Goal: Task Accomplishment & Management: Complete application form

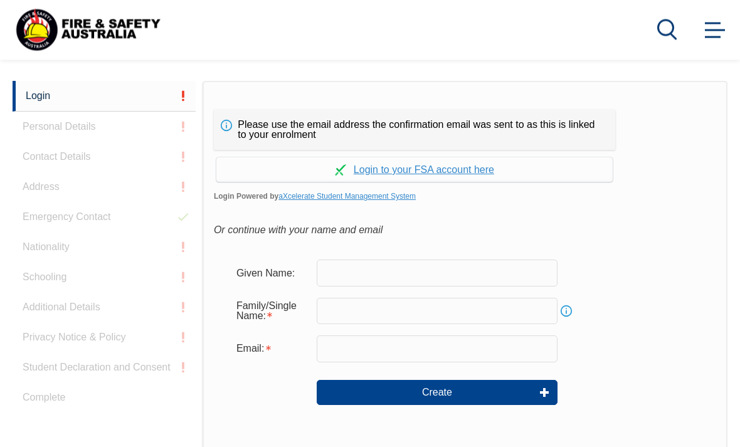
scroll to position [298, 0]
click at [465, 170] on link "Continue with aXcelerate" at bounding box center [414, 169] width 396 height 24
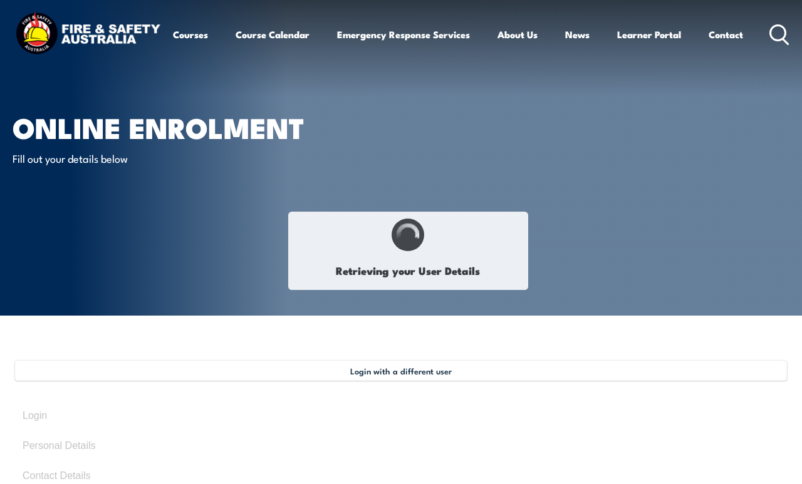
type input "[PERSON_NAME]"
type input "6QAP5CNEPF"
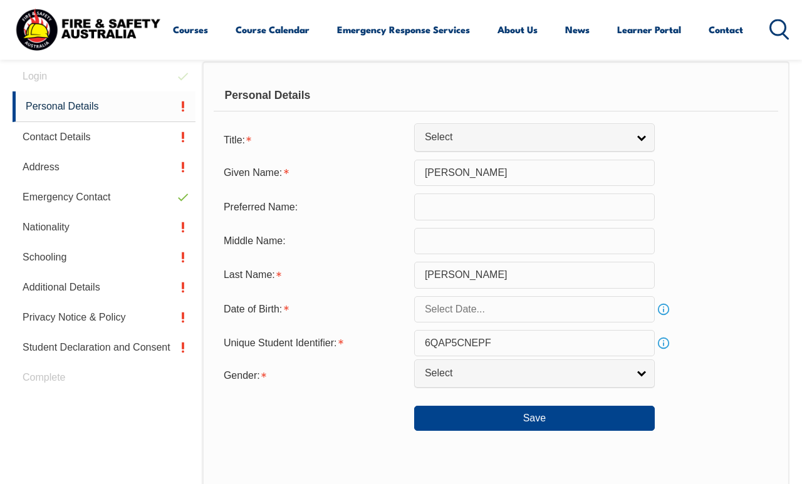
scroll to position [346, 0]
click at [595, 322] on input "text" at bounding box center [534, 309] width 241 height 26
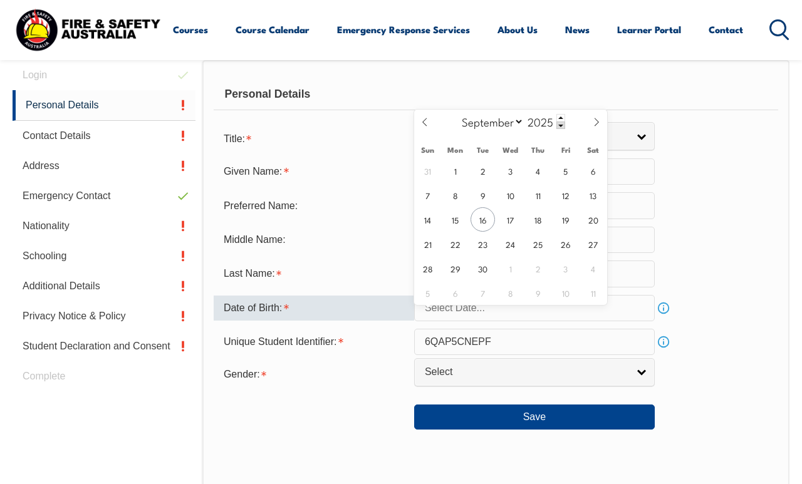
click at [565, 120] on span at bounding box center [561, 118] width 9 height 8
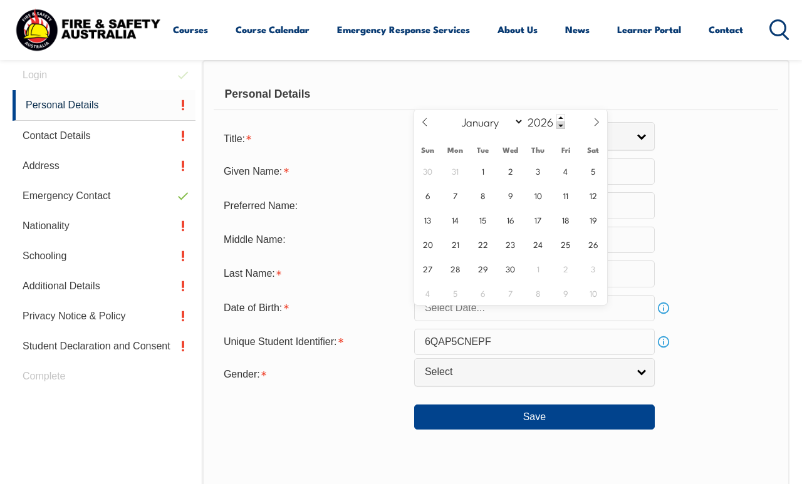
click at [570, 115] on div "January February March April May June July August September October November De…" at bounding box center [510, 123] width 145 height 26
click at [565, 129] on span at bounding box center [561, 126] width 9 height 8
click at [565, 128] on span at bounding box center [561, 126] width 9 height 8
click at [565, 129] on span at bounding box center [561, 126] width 9 height 8
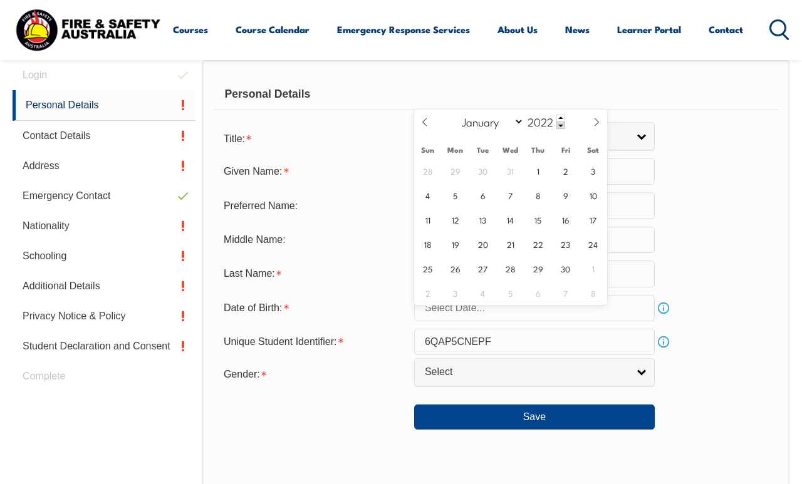
click at [565, 129] on span at bounding box center [561, 126] width 9 height 8
click at [565, 128] on span at bounding box center [561, 126] width 9 height 8
click at [570, 127] on div "January February March April May June July August September October November De…" at bounding box center [510, 123] width 145 height 26
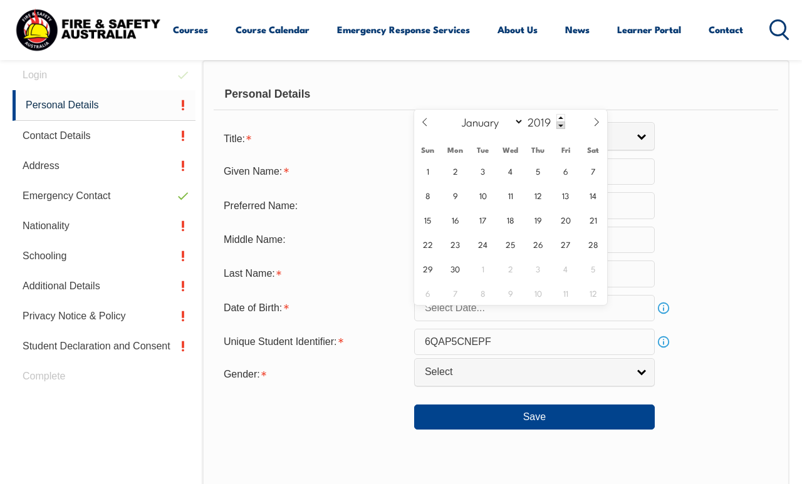
click at [572, 127] on div "January February March April May June July August September October November De…" at bounding box center [510, 123] width 145 height 26
click at [573, 125] on div "January February March April May June July August September October November De…" at bounding box center [510, 123] width 145 height 26
click at [572, 125] on div "January February March April May June July August September October November De…" at bounding box center [510, 123] width 145 height 26
click at [569, 129] on div "January February March April May June July August September October November De…" at bounding box center [510, 123] width 145 height 26
click at [565, 129] on span at bounding box center [561, 126] width 9 height 8
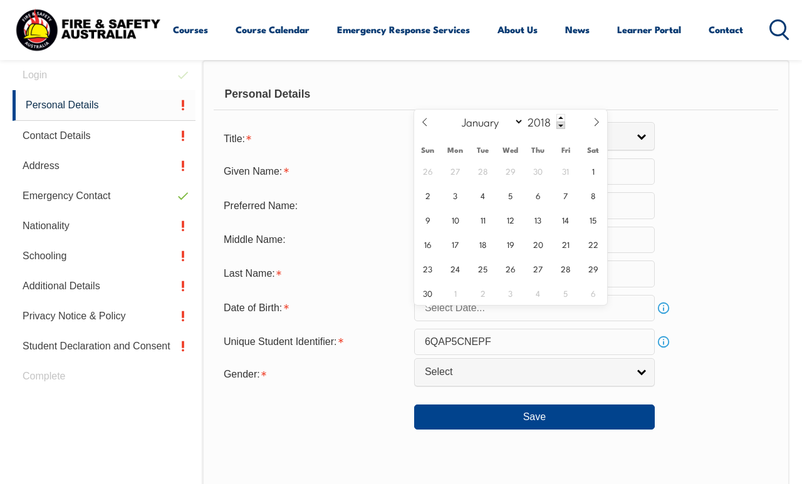
click at [565, 129] on span at bounding box center [561, 126] width 9 height 8
click at [565, 124] on span at bounding box center [561, 126] width 9 height 8
click at [511, 322] on input "text" at bounding box center [534, 308] width 241 height 26
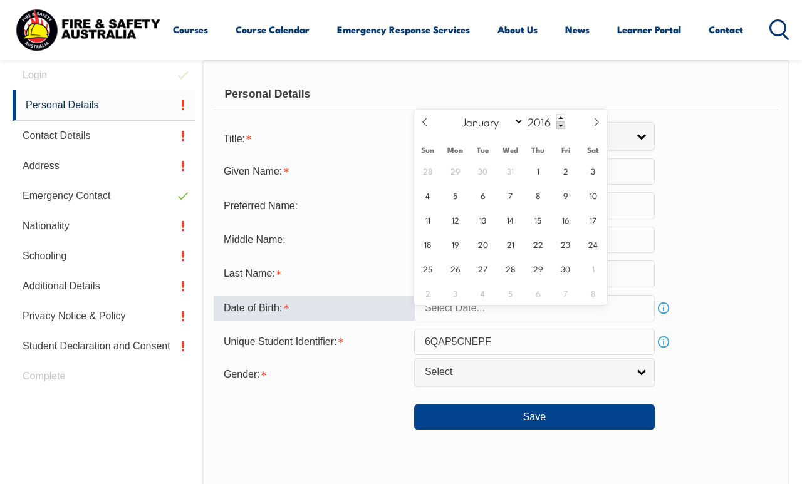
click at [516, 322] on input "text" at bounding box center [534, 308] width 241 height 26
click at [565, 129] on span at bounding box center [561, 126] width 9 height 8
type input "2015"
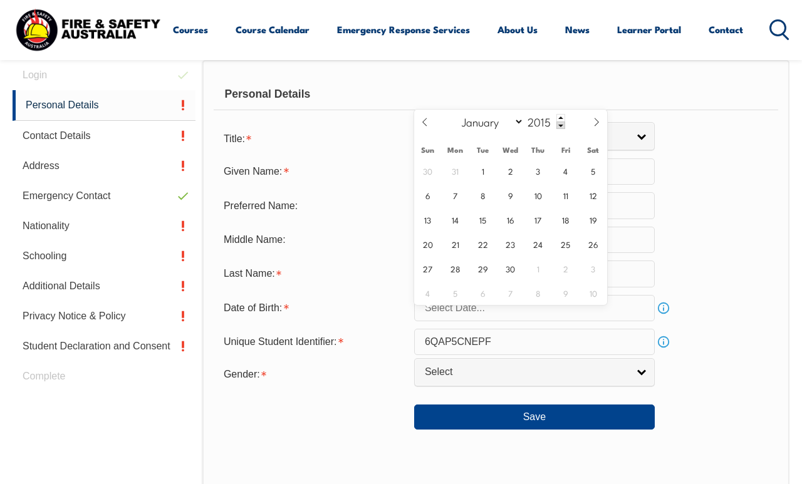
click at [557, 117] on input "2015" at bounding box center [544, 121] width 41 height 15
click at [557, 127] on input "2015" at bounding box center [544, 122] width 41 height 15
click at [559, 128] on input "2015" at bounding box center [544, 122] width 41 height 15
click at [592, 132] on span at bounding box center [596, 127] width 21 height 34
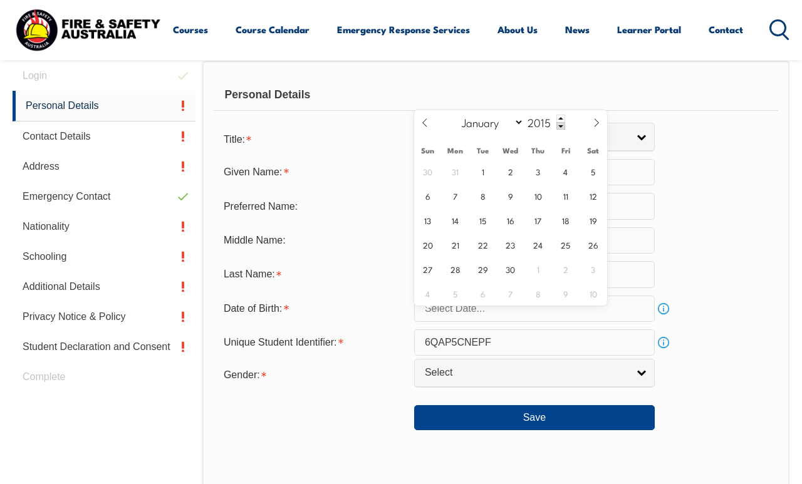
select select "9"
click at [558, 127] on input "2015" at bounding box center [544, 122] width 41 height 15
click at [559, 126] on input "2015" at bounding box center [544, 122] width 41 height 15
click at [569, 129] on div "January February March April May June July August September October November De…" at bounding box center [510, 123] width 145 height 26
click at [565, 128] on span at bounding box center [561, 126] width 9 height 8
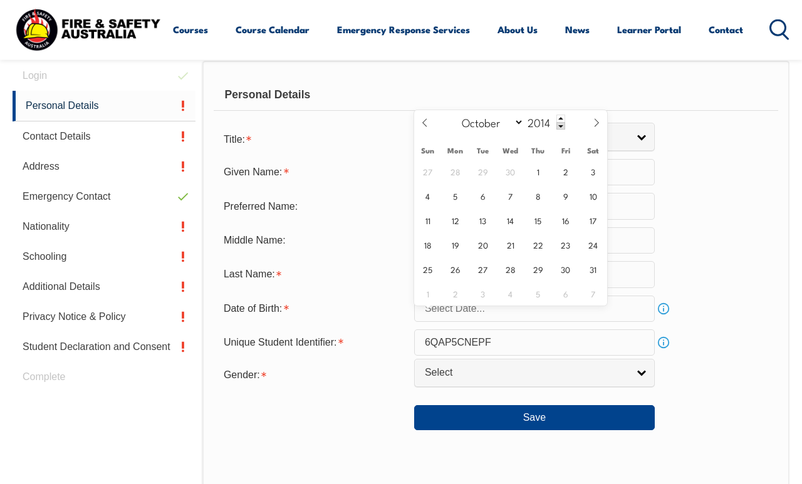
scroll to position [347, 0]
click at [565, 129] on span at bounding box center [561, 126] width 9 height 8
click at [570, 128] on div "January February March April May June July August September October November De…" at bounding box center [510, 123] width 145 height 26
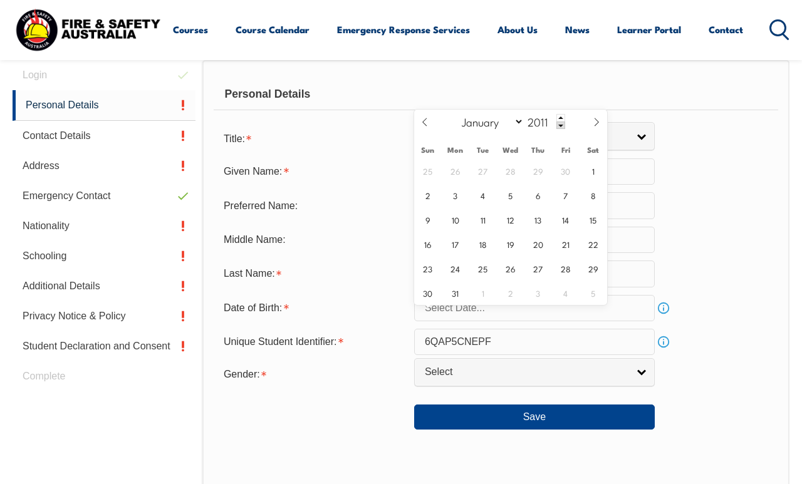
click at [570, 128] on div "January February March April May June July August September October November De…" at bounding box center [510, 123] width 145 height 26
click at [572, 125] on div "January February March April May June July August September October November De…" at bounding box center [510, 123] width 145 height 26
click at [571, 125] on div "January February March April May June July August September October November De…" at bounding box center [510, 123] width 145 height 26
click at [572, 127] on div "January February March April May June July August September October November De…" at bounding box center [510, 123] width 145 height 26
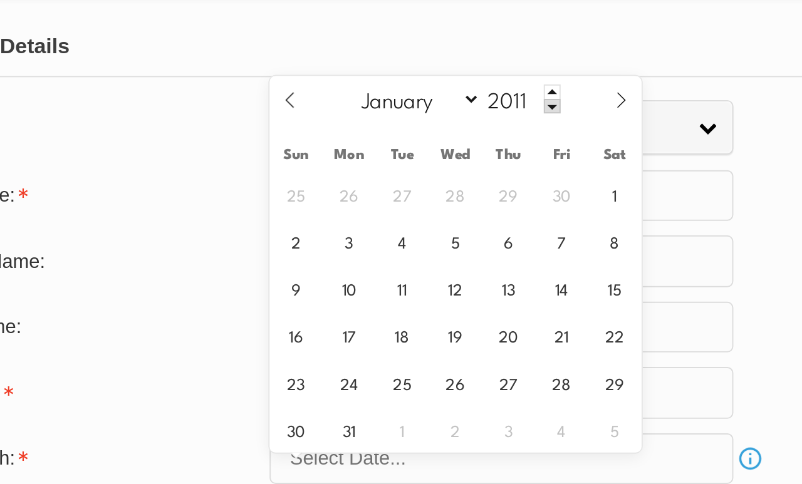
click at [557, 113] on span at bounding box center [561, 117] width 9 height 8
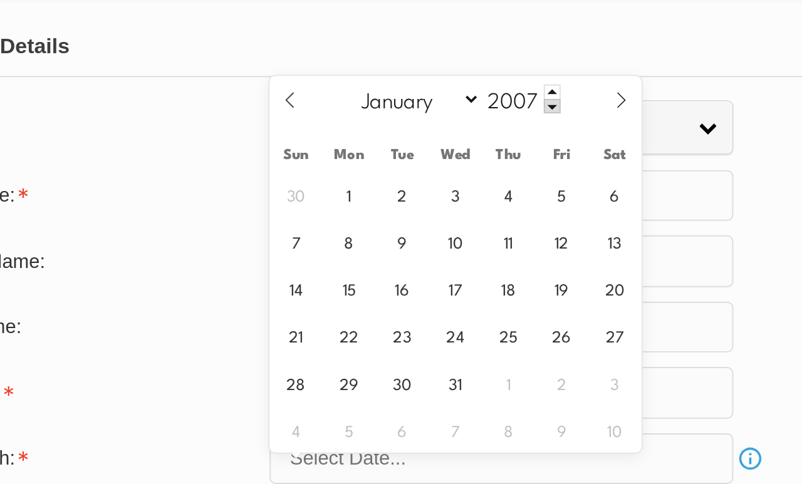
click at [557, 113] on span at bounding box center [561, 117] width 9 height 8
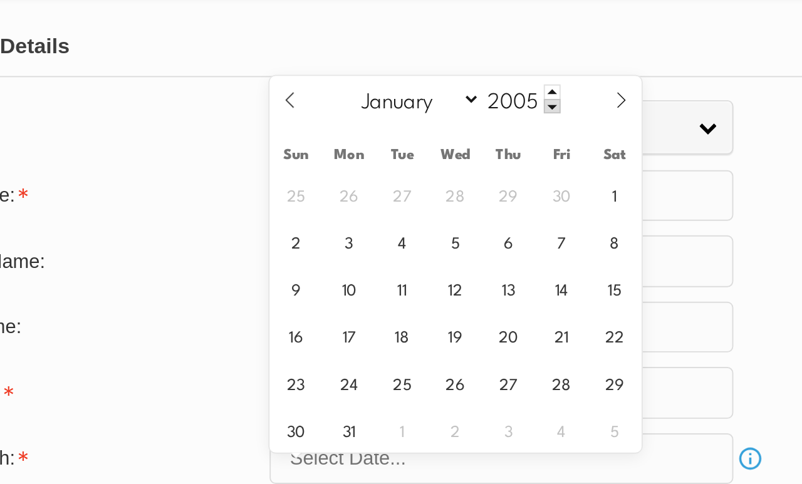
click at [557, 113] on span at bounding box center [561, 117] width 9 height 8
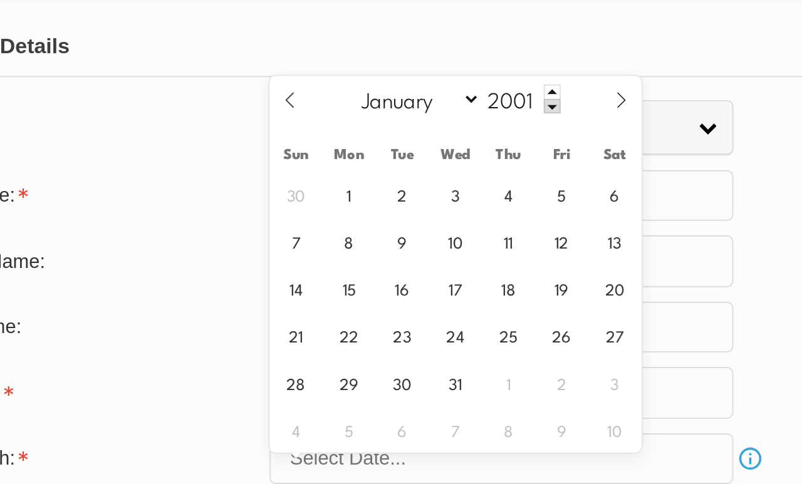
click at [557, 113] on span at bounding box center [561, 117] width 9 height 8
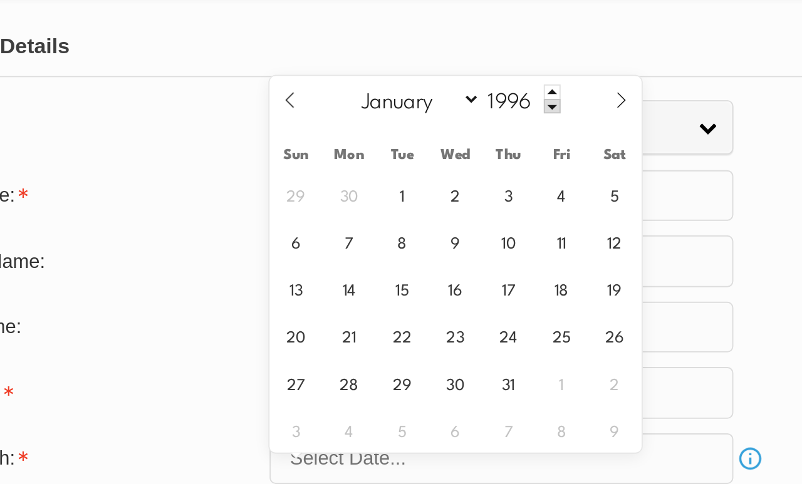
click at [557, 113] on span at bounding box center [561, 117] width 9 height 8
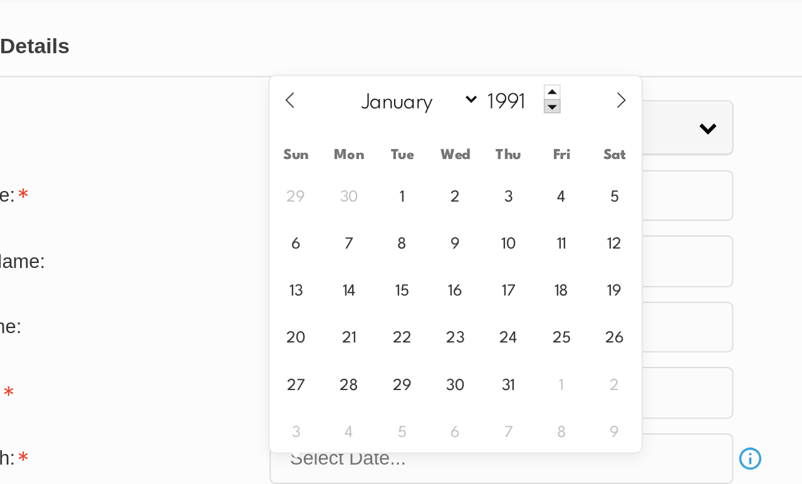
click at [557, 113] on span at bounding box center [561, 117] width 9 height 8
type input "1987"
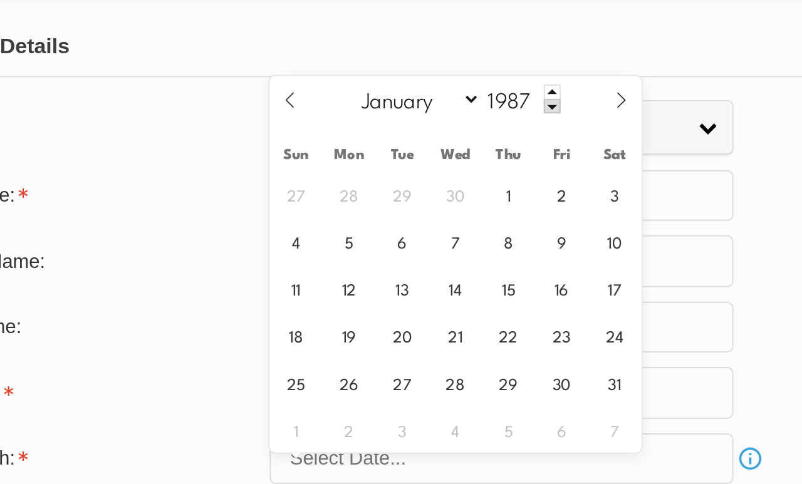
click at [456, 105] on select "January February March April May June July August September October November De…" at bounding box center [490, 113] width 68 height 16
select select "7"
click at [416, 224] on span "16" at bounding box center [428, 236] width 24 height 24
type input "August 16, 1987"
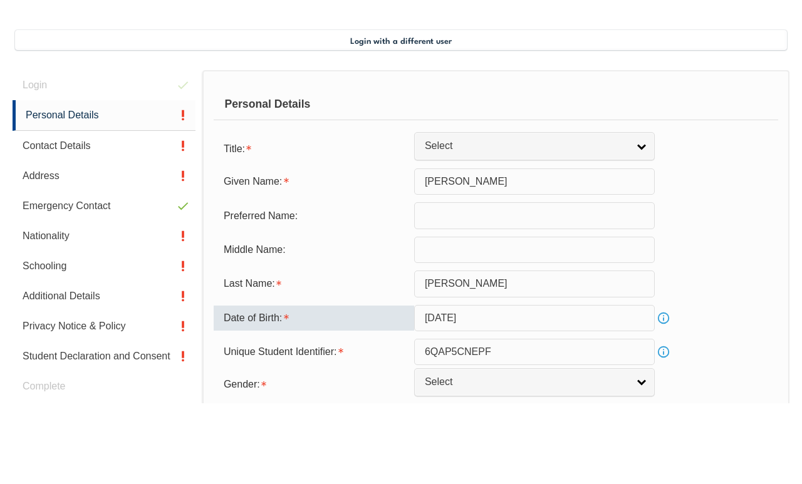
scroll to position [337, 0]
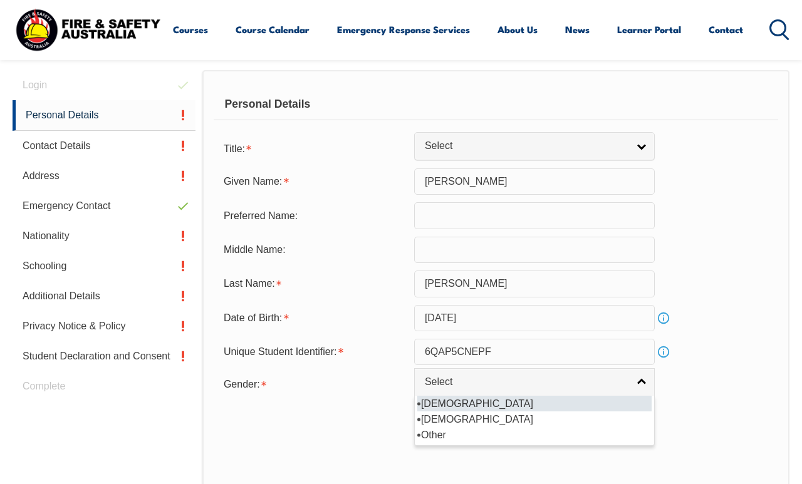
select select "F"
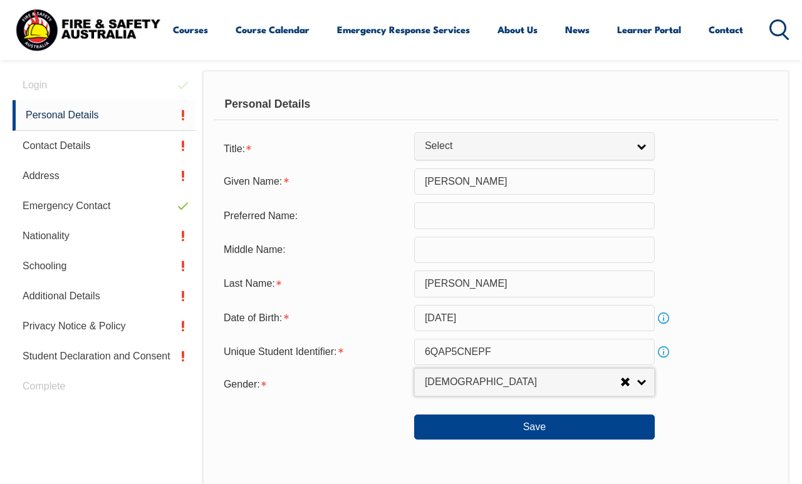
click at [525, 440] on button "Save" at bounding box center [534, 427] width 241 height 25
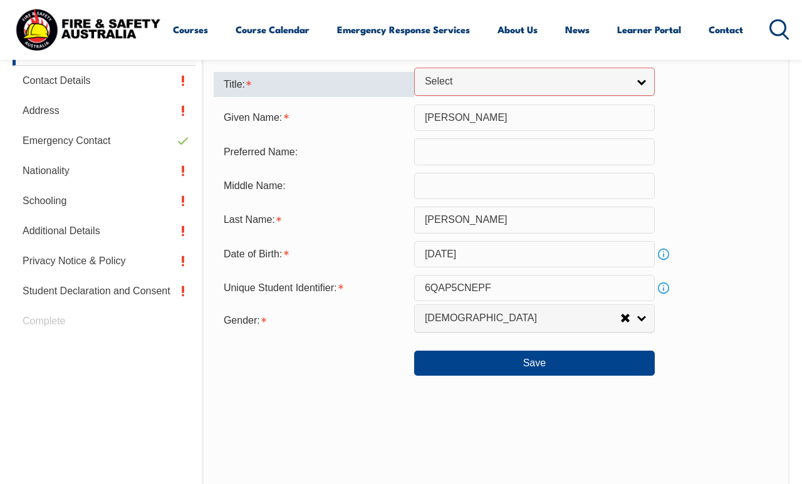
scroll to position [404, 0]
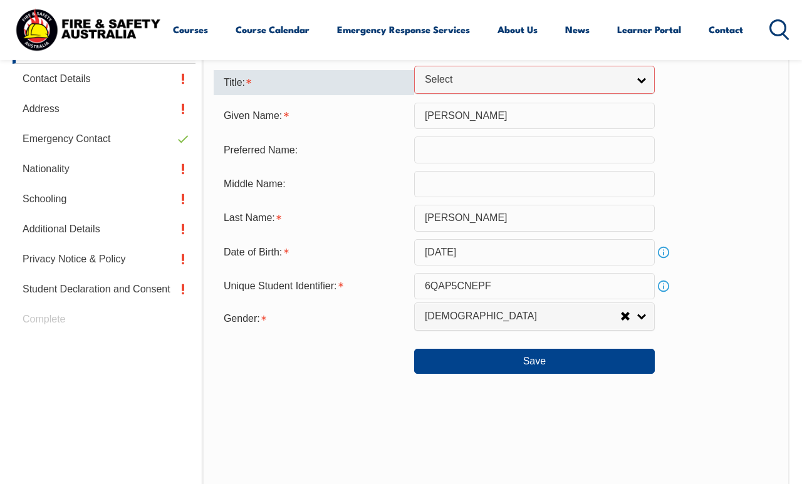
click at [337, 407] on div "Personal Details Title: Mr Mrs Ms Miss Other Select Given Name: ERIKA Preferred…" at bounding box center [495, 278] width 587 height 550
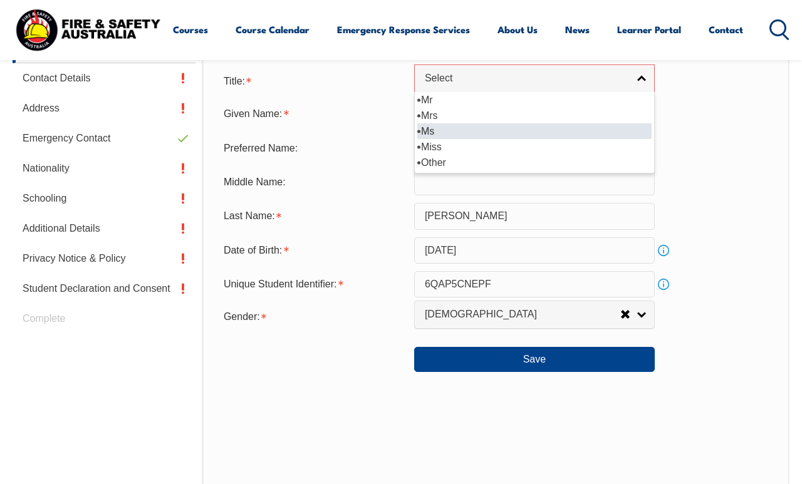
select select "Ms"
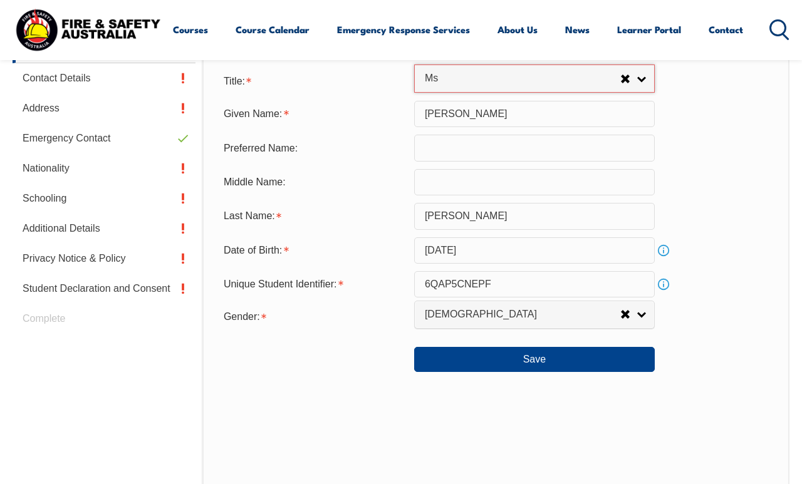
click at [520, 372] on button "Save" at bounding box center [534, 359] width 241 height 25
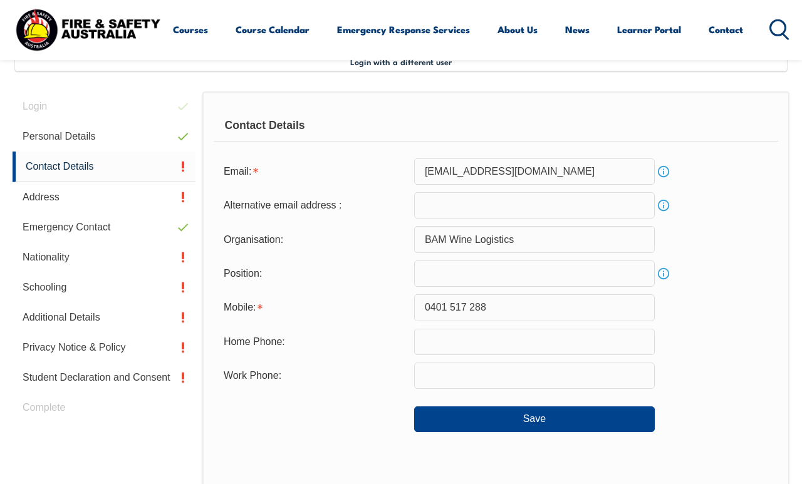
scroll to position [303, 0]
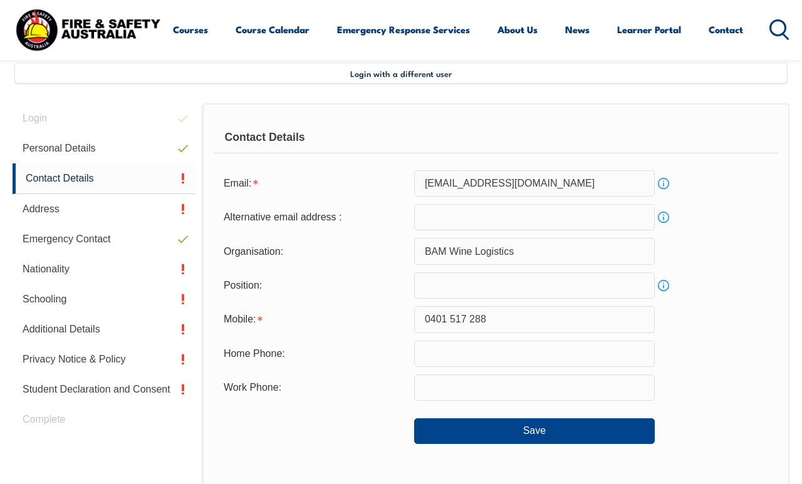
click at [488, 441] on button "Save" at bounding box center [534, 431] width 241 height 25
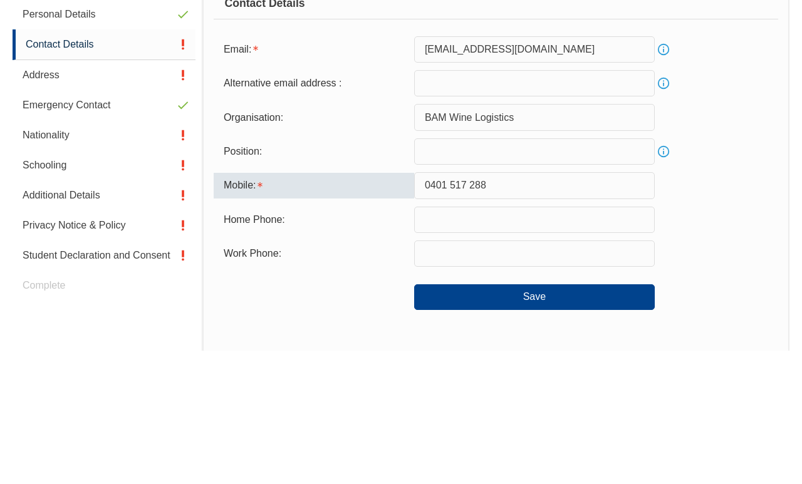
click at [732, 172] on form "Email: esolano@bamwine.com.au Info Alternative email address : Info Organisatio…" at bounding box center [496, 307] width 565 height 274
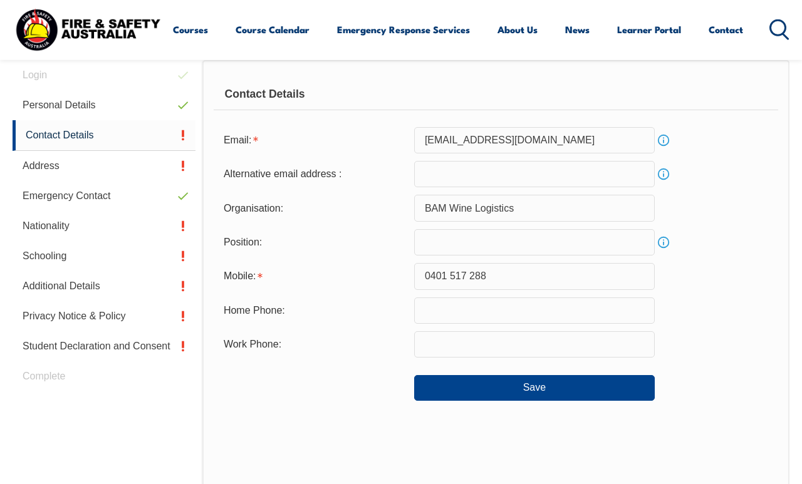
scroll to position [347, 0]
click at [541, 400] on button "Save" at bounding box center [534, 387] width 241 height 25
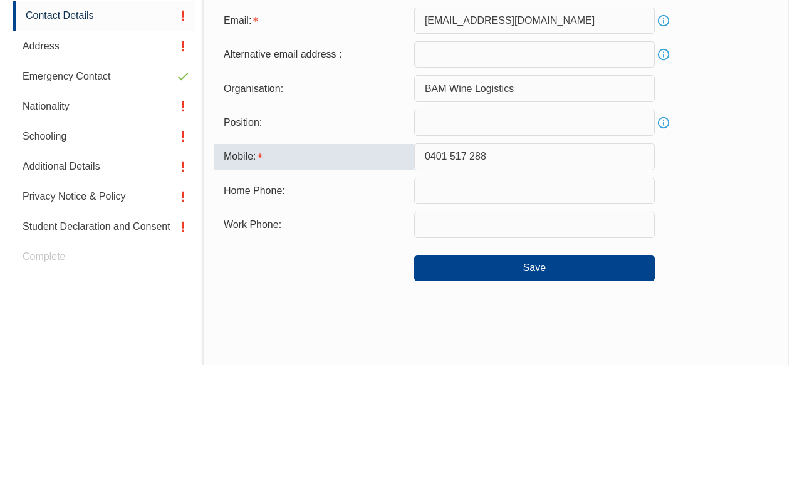
click at [526, 263] on input "0401 517 288" at bounding box center [534, 276] width 241 height 26
type input "0401517288"
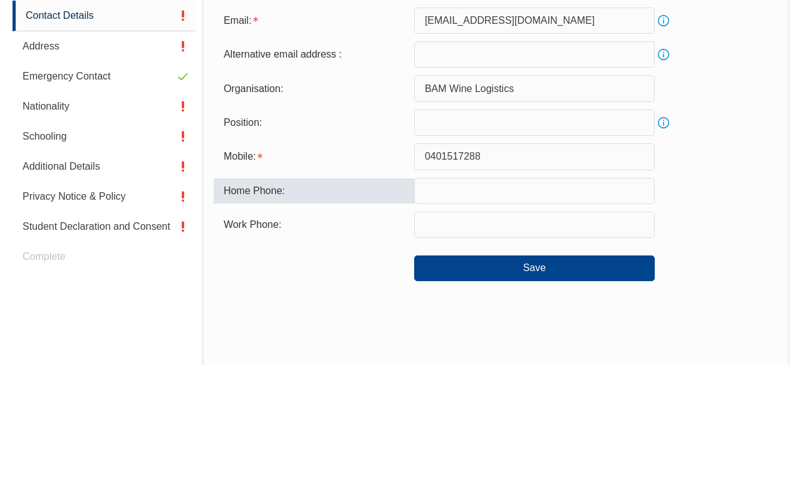
click at [745, 263] on div "Mobile: 0401517288" at bounding box center [496, 276] width 565 height 26
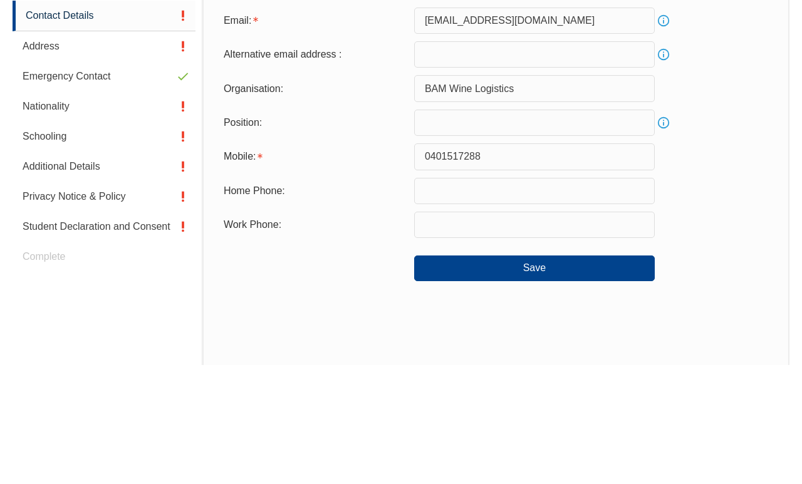
scroll to position [467, 0]
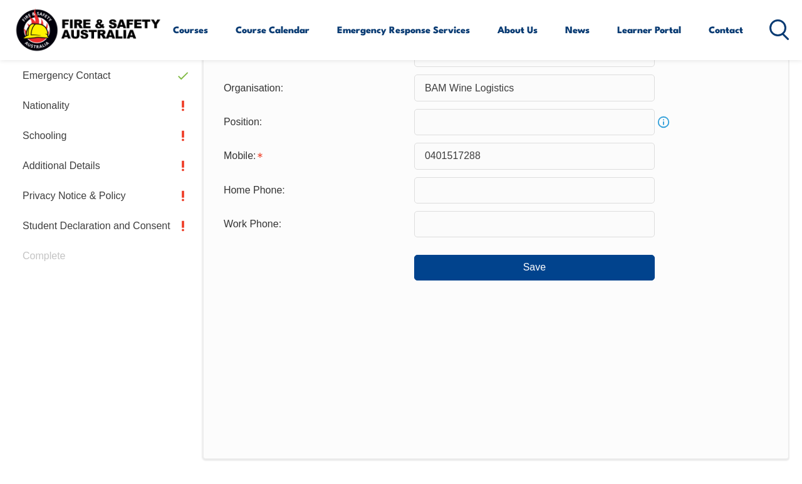
click at [551, 280] on button "Save" at bounding box center [534, 267] width 241 height 25
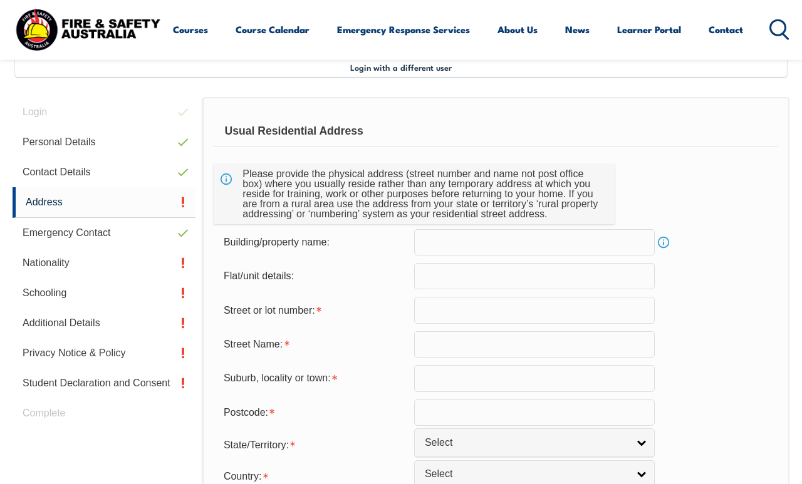
scroll to position [304, 0]
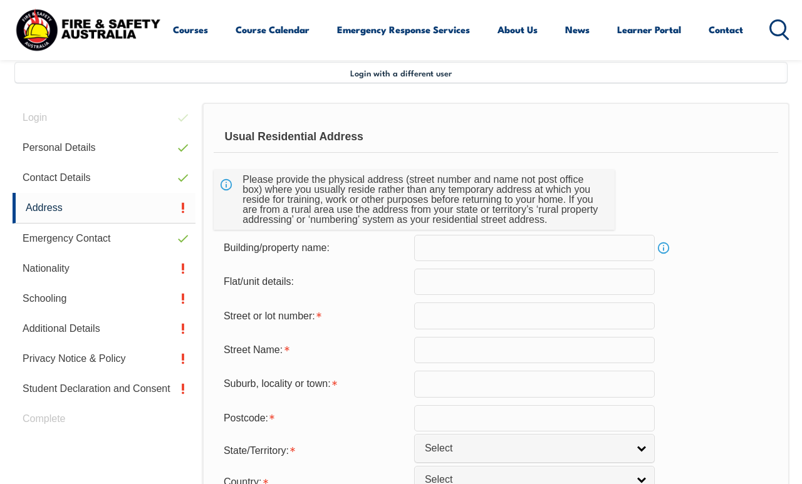
click at [521, 318] on input "text" at bounding box center [534, 316] width 241 height 26
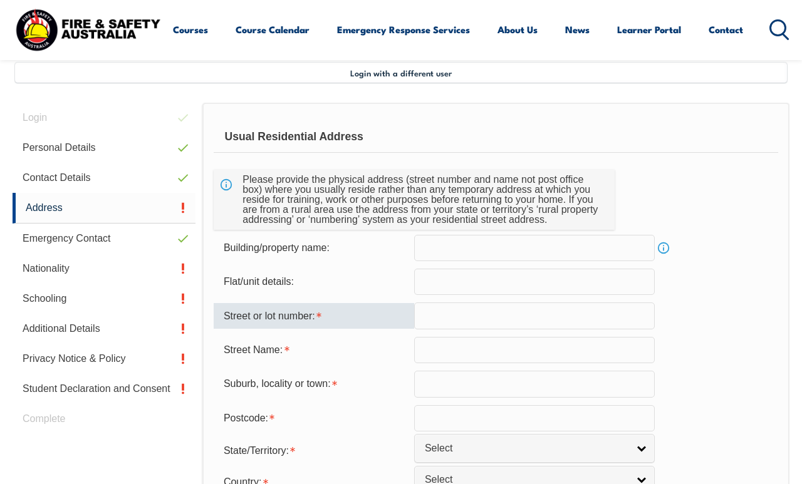
scroll to position [303, 0]
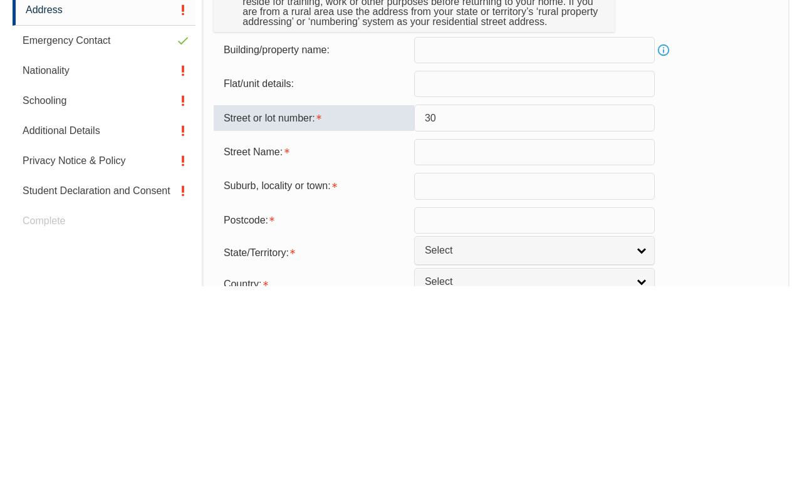
type input "30"
click at [506, 338] on input "text" at bounding box center [534, 351] width 241 height 26
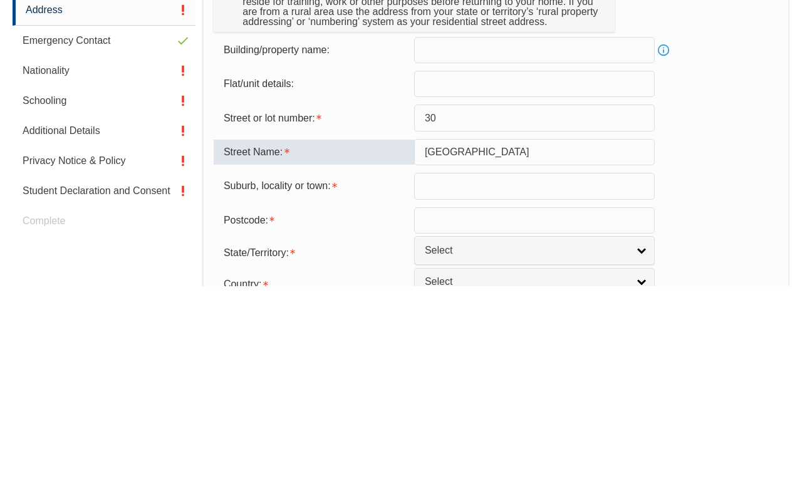
type input "Manchester Boulevard"
click at [508, 372] on input "text" at bounding box center [534, 385] width 241 height 26
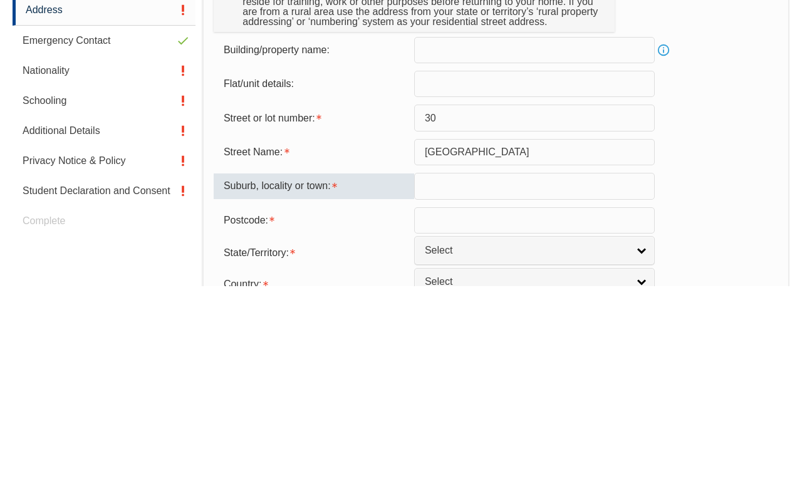
type input "Officer"
type input "3809"
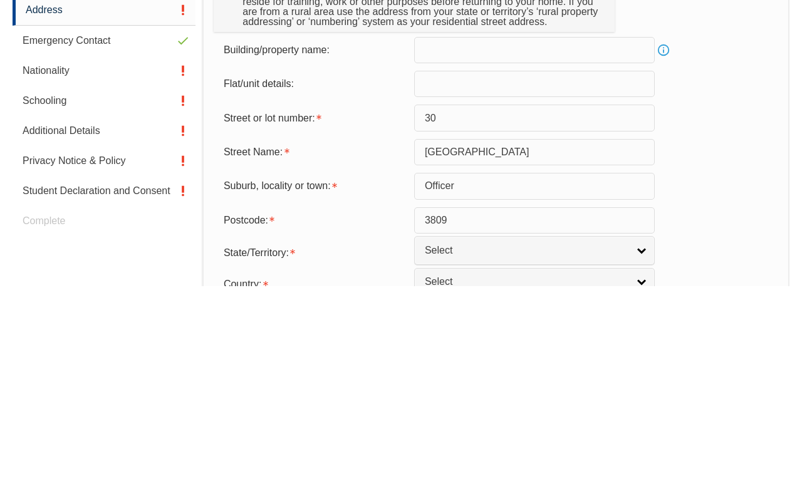
select select "1101"
type input "3809"
type input "Officer"
type input "3809"
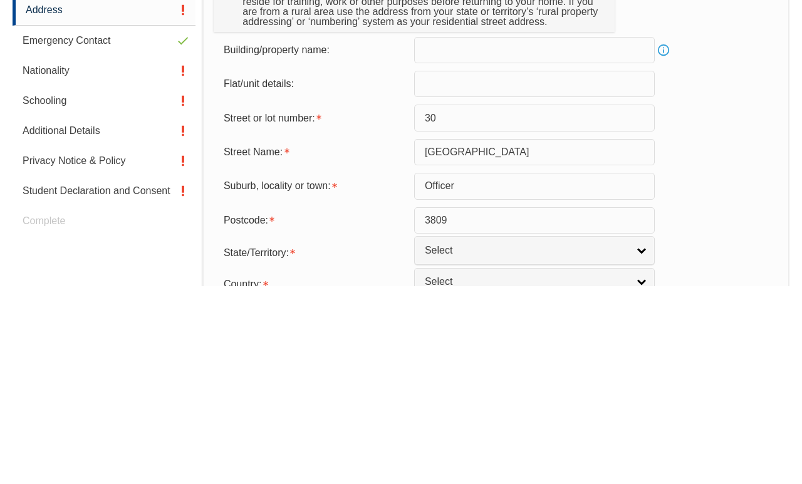
select select "1101"
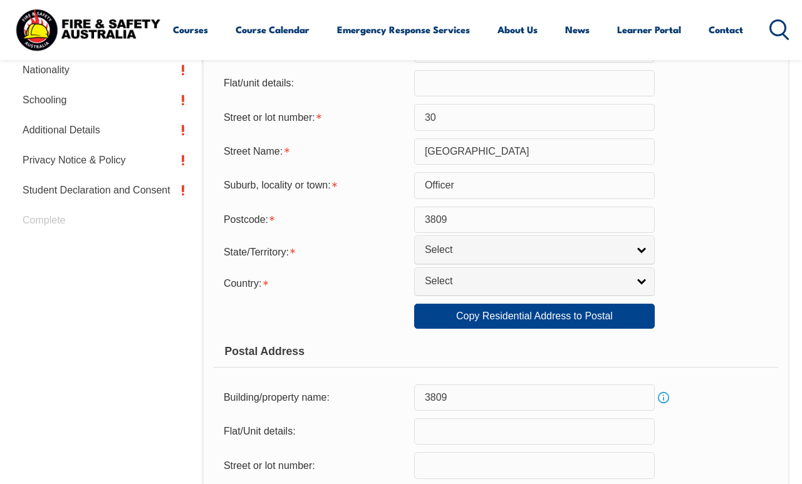
scroll to position [502, 0]
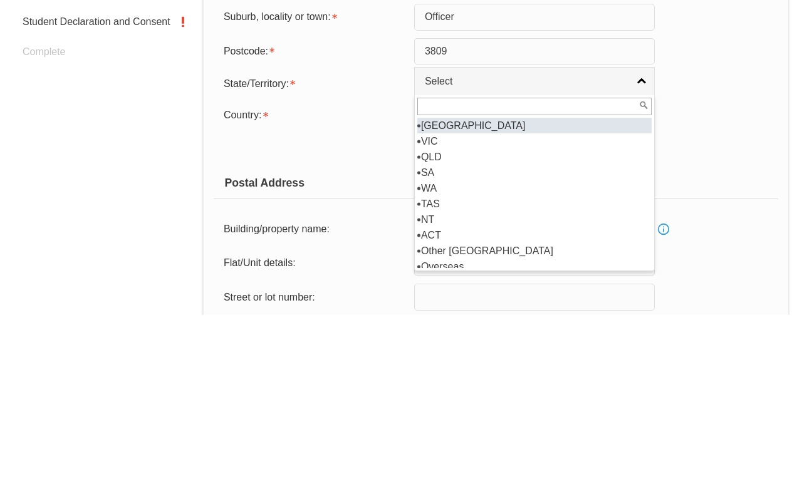
select select "VIC"
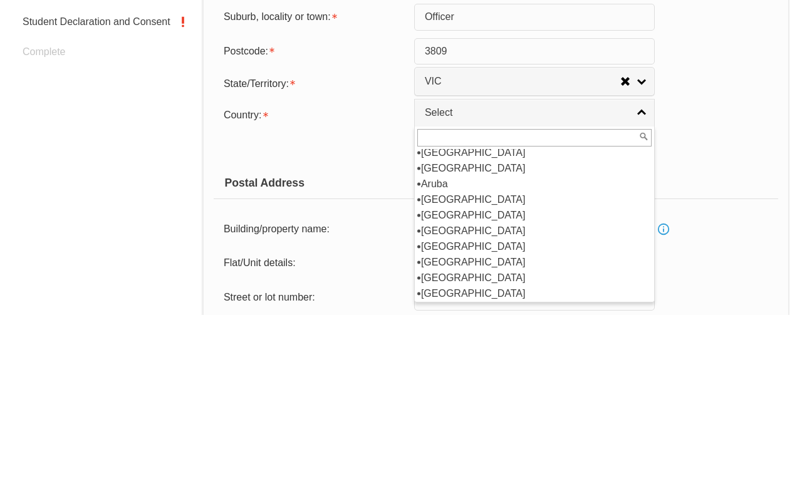
scroll to position [164, 0]
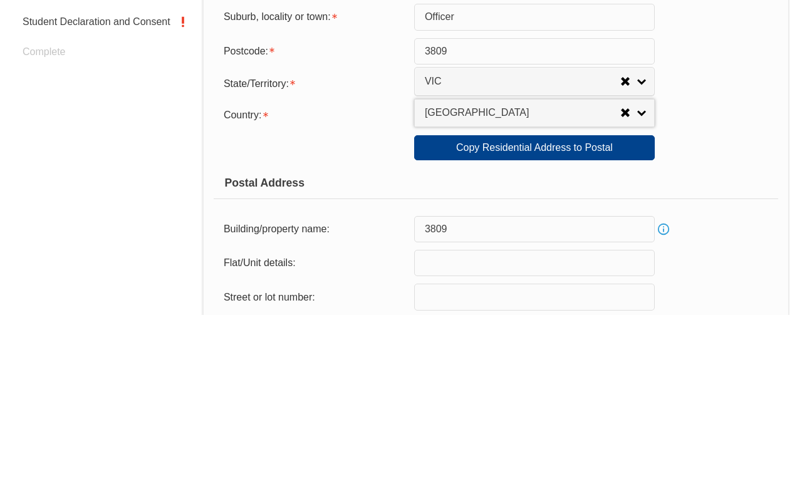
click at [380, 187] on form "Usual Residential Address Please provide the physical address (street number an…" at bounding box center [496, 323] width 565 height 798
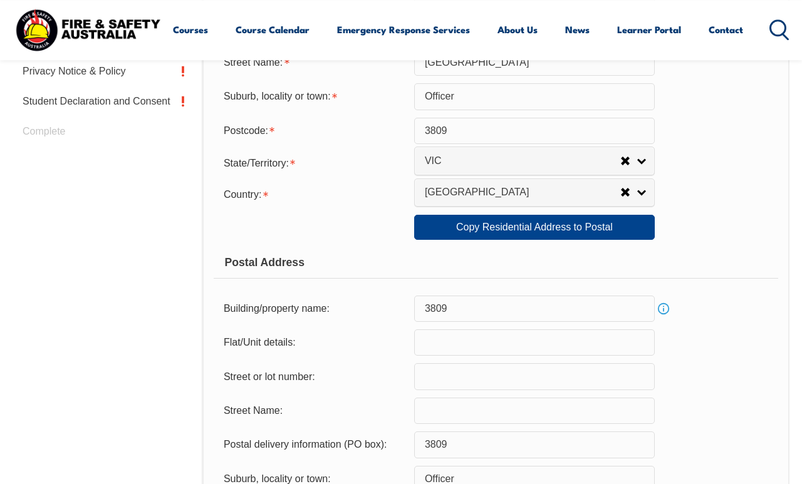
scroll to position [592, 0]
click at [547, 239] on link "Copy Residential Address to Postal" at bounding box center [534, 226] width 241 height 25
type input "30"
type input "Manchester Boulevard"
select select "VIC"
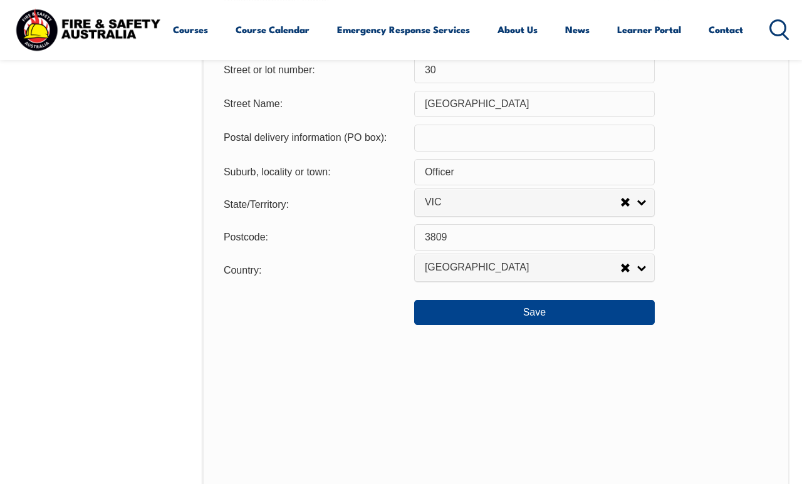
scroll to position [899, 0]
click at [539, 325] on button "Save" at bounding box center [534, 312] width 241 height 25
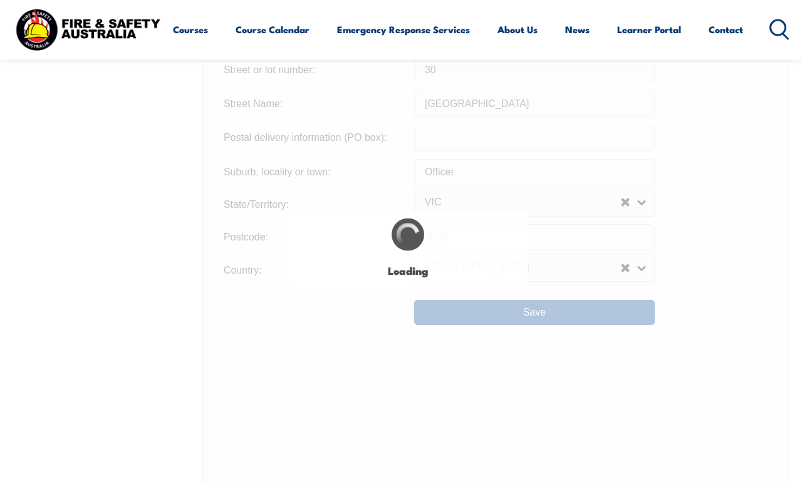
scroll to position [899, 0]
type input "Manchester Boulevard"
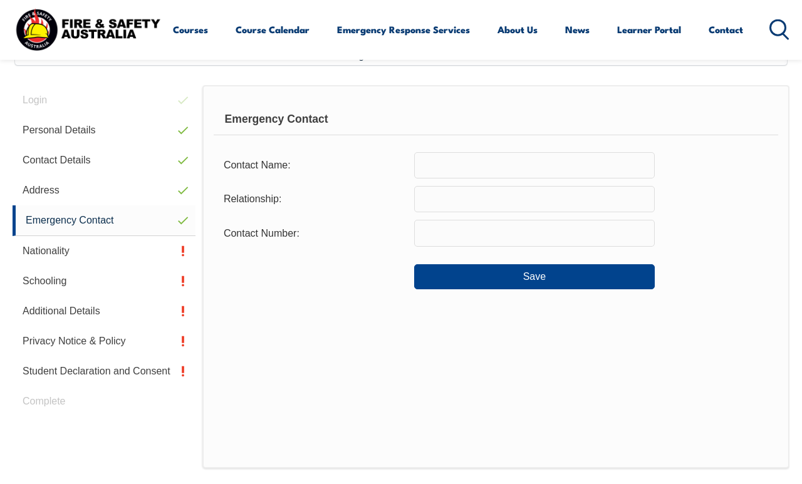
scroll to position [304, 0]
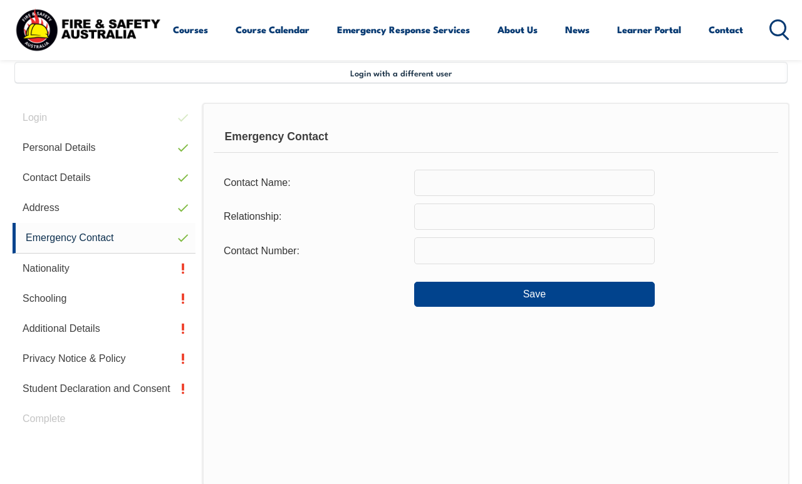
click at [541, 181] on input "text" at bounding box center [534, 183] width 241 height 26
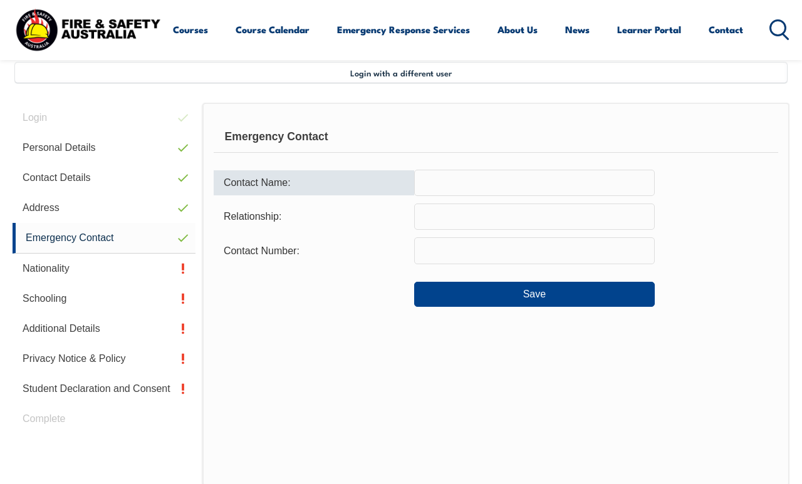
scroll to position [303, 0]
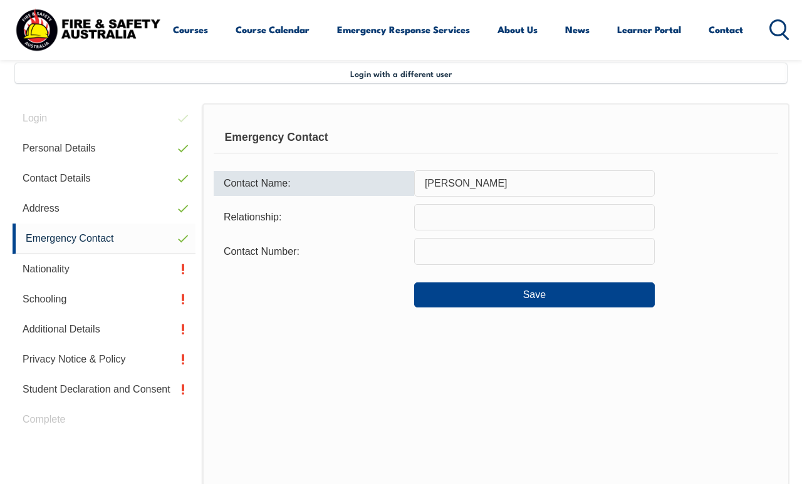
type input "Marco Faucci"
click at [720, 196] on div "Contact Name: Marco Faucci" at bounding box center [496, 183] width 565 height 26
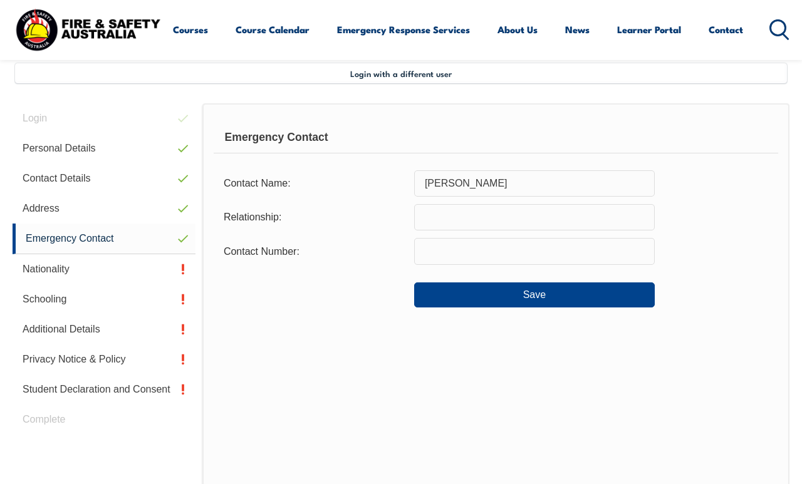
click at [530, 217] on input "text" at bounding box center [534, 217] width 241 height 26
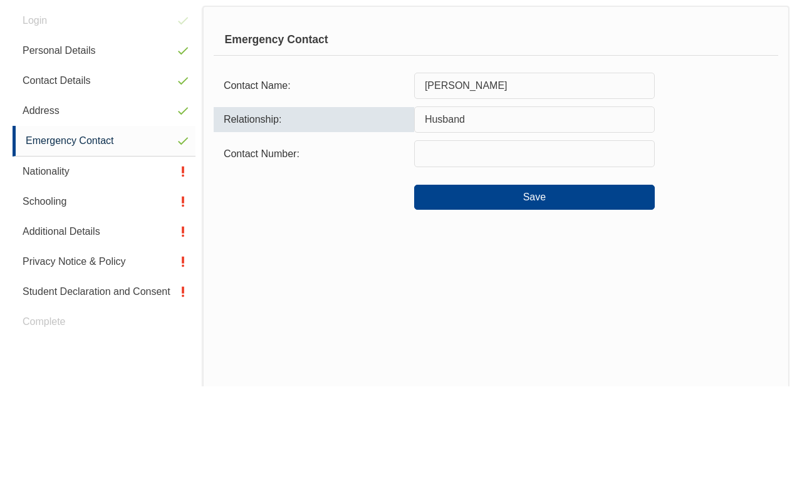
type input "Husband"
click at [541, 238] on input "text" at bounding box center [534, 251] width 241 height 26
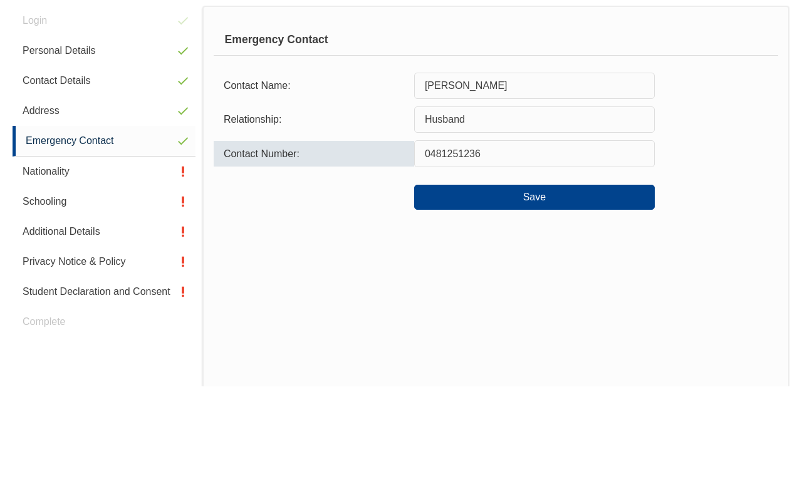
type input "0481251236"
click at [562, 283] on button "Save" at bounding box center [534, 295] width 241 height 25
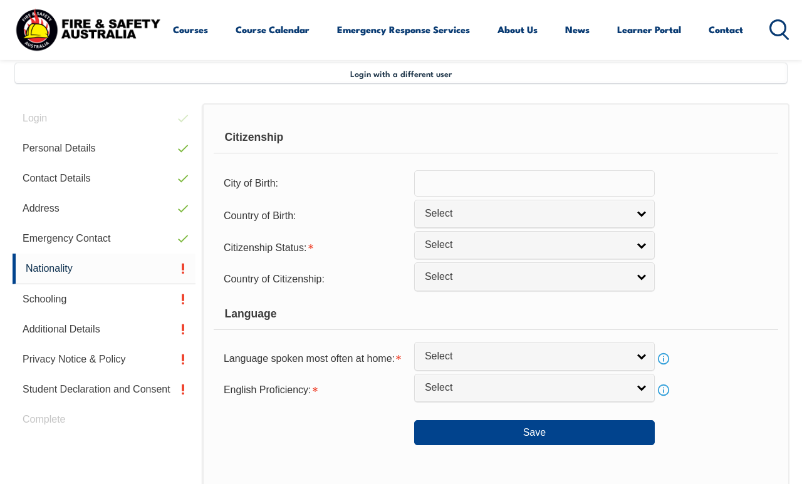
click at [530, 180] on input "text" at bounding box center [534, 183] width 241 height 26
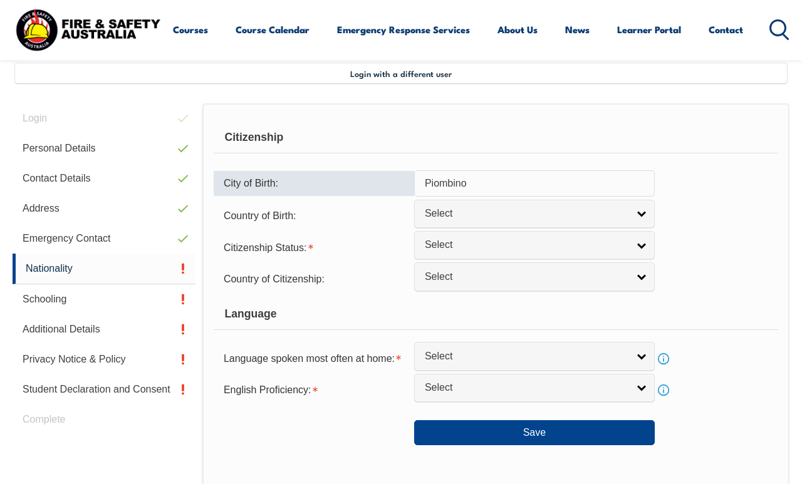
type input "Piombino"
click at [732, 184] on div "City of Birth: Piombino" at bounding box center [496, 183] width 565 height 26
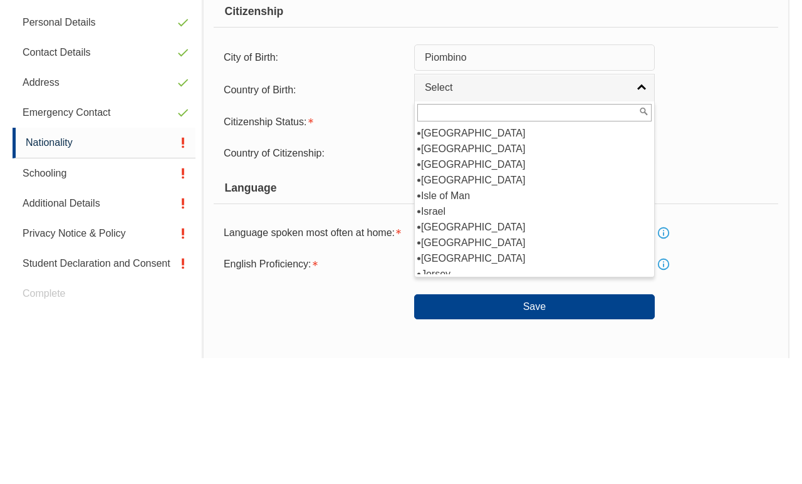
scroll to position [1610, 0]
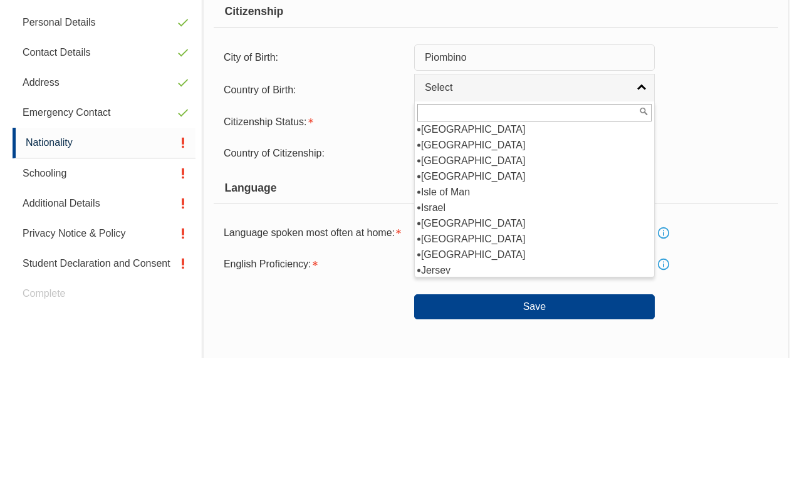
select select "3104"
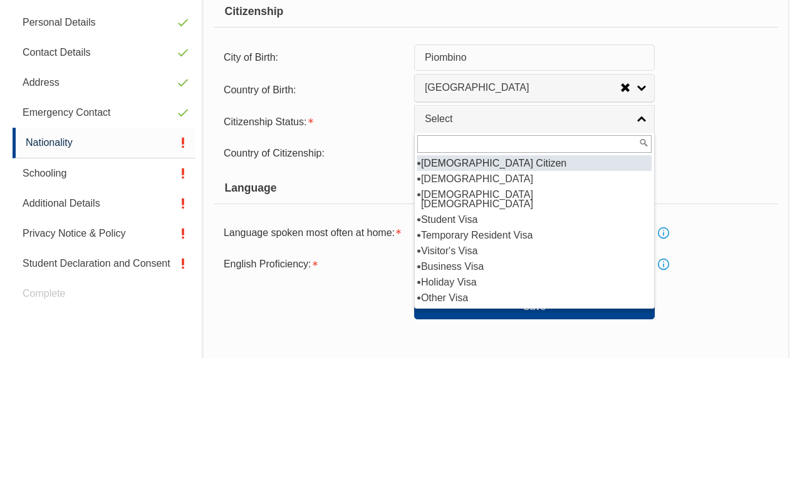
select select "1"
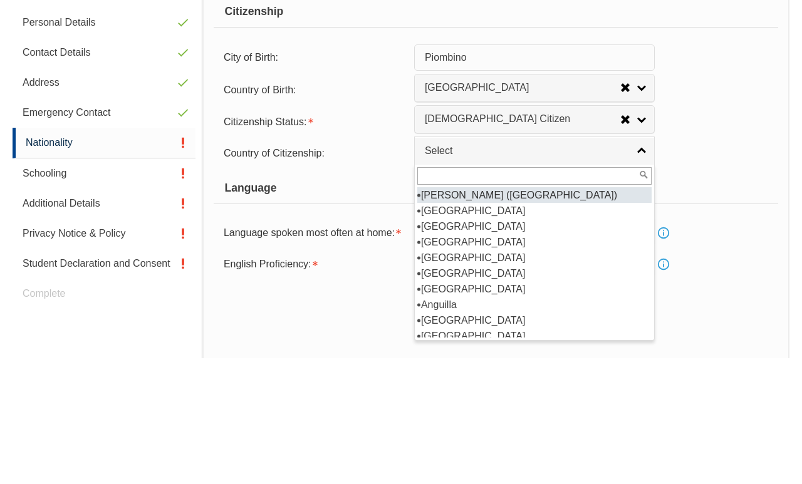
click at [723, 268] on div "Country of Citizenship: Adelie Land (France) Afghanistan Aland Islands Albania …" at bounding box center [496, 280] width 565 height 24
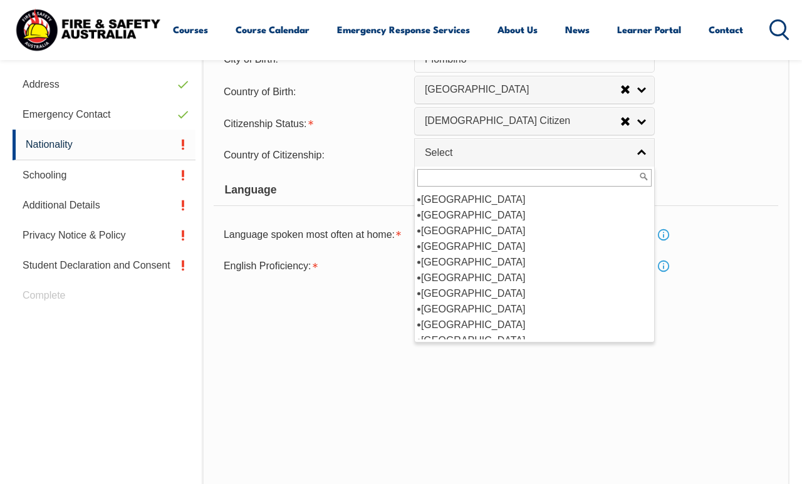
scroll to position [199, 0]
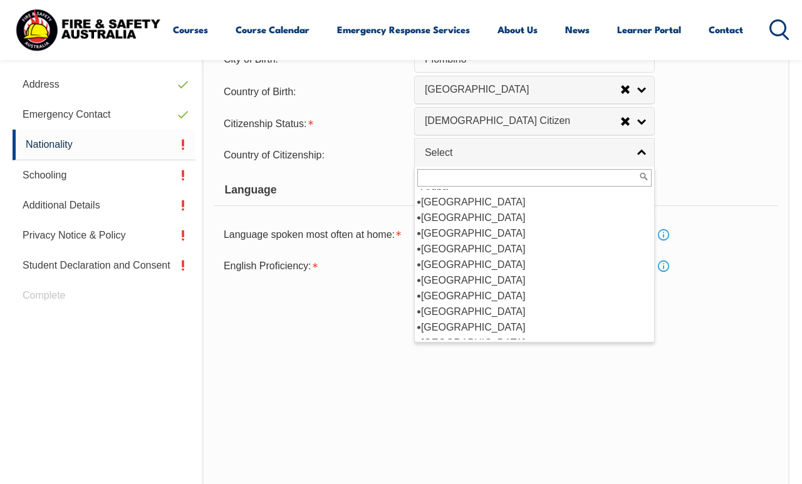
select select "1101"
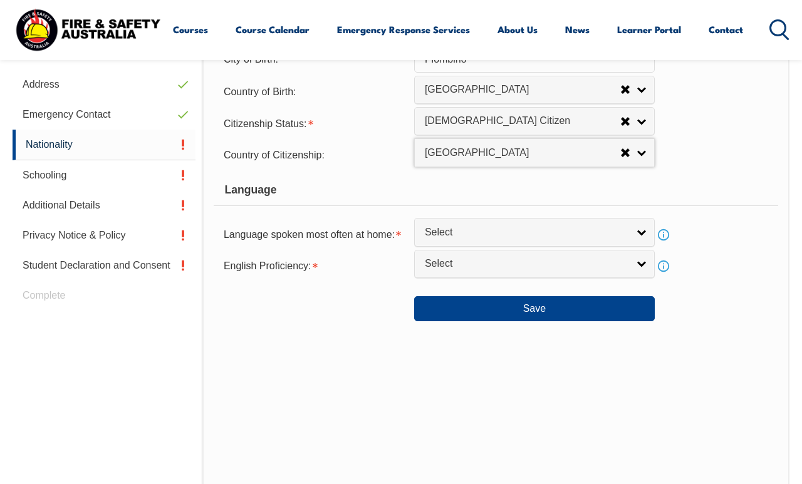
click at [747, 135] on div "Citizenship Status: Australian Citizen New Zealand Citizen Australian Permanent…" at bounding box center [496, 124] width 565 height 24
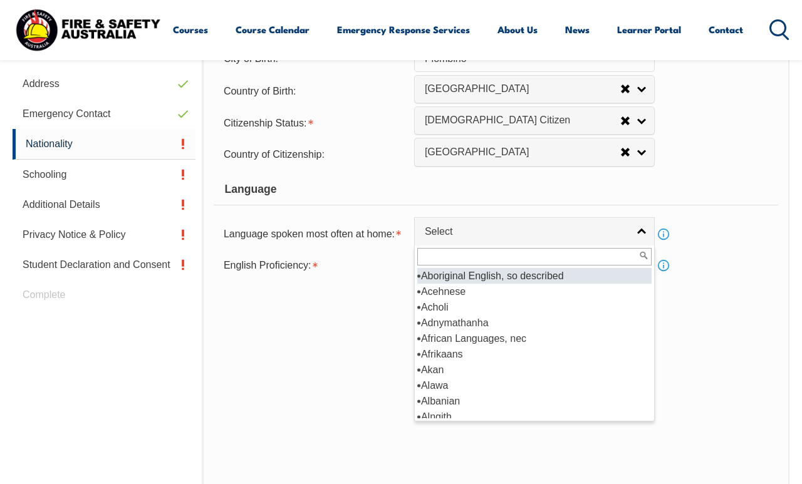
scroll to position [427, 0]
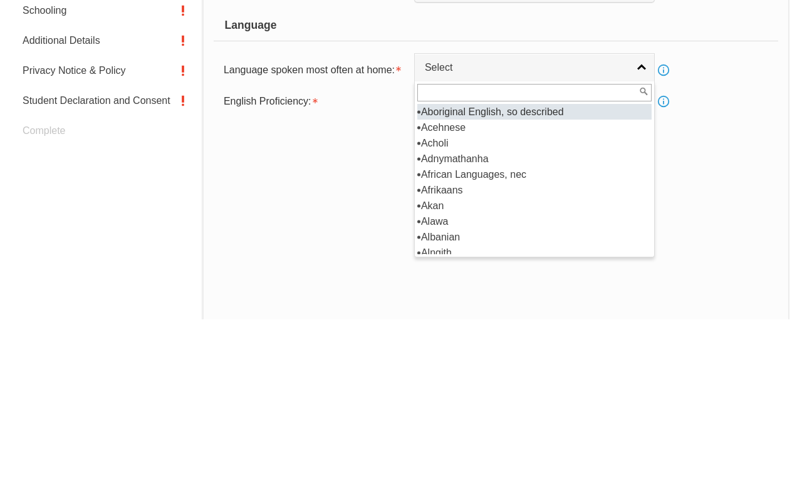
click at [358, 197] on div "Citizenship City of Birth: Piombino Country of Birth: Adelie Land (France) Afgh…" at bounding box center [495, 239] width 587 height 521
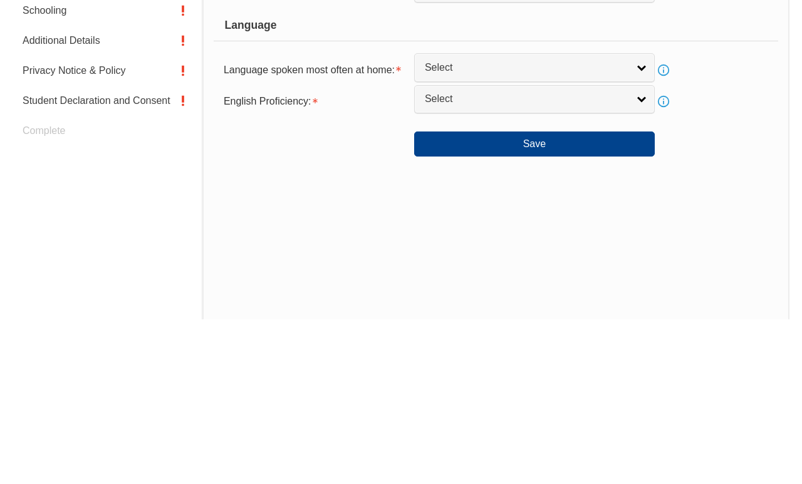
scroll to position [593, 0]
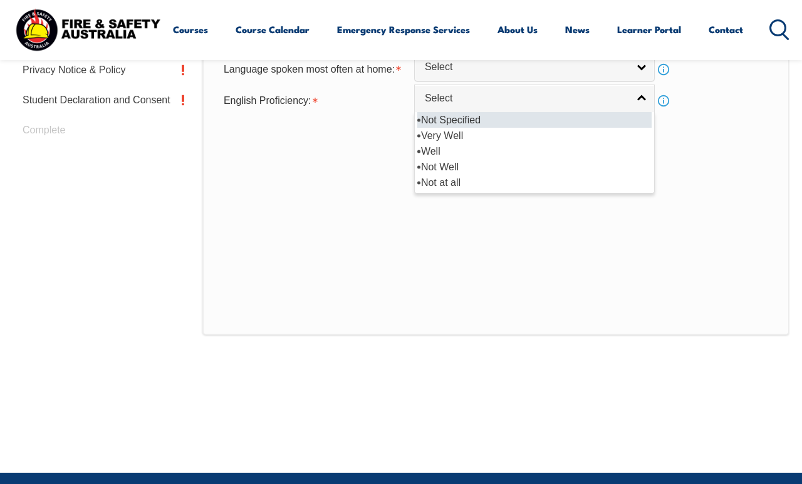
select select "2"
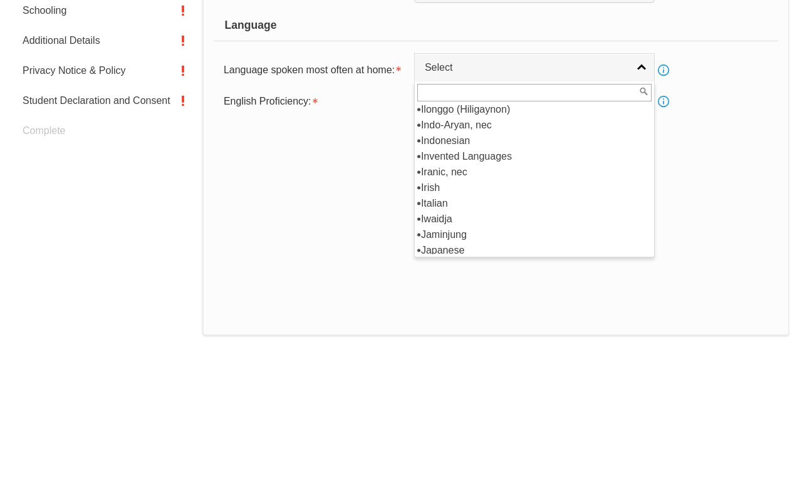
scroll to position [2446, 0]
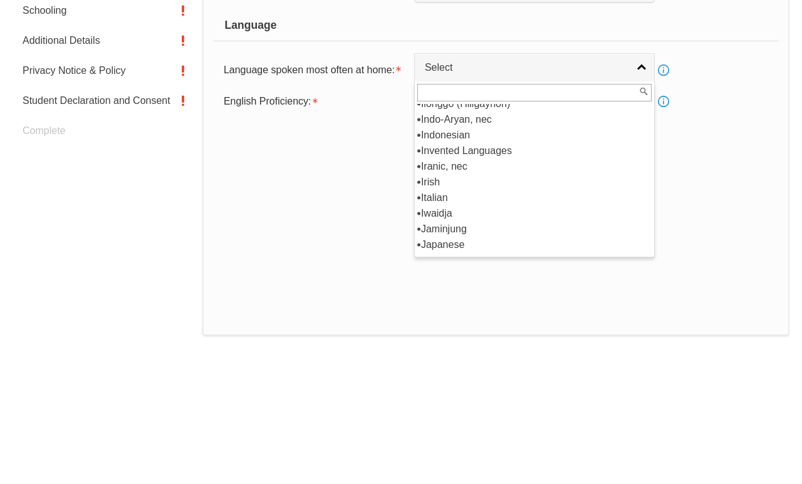
select select "2401"
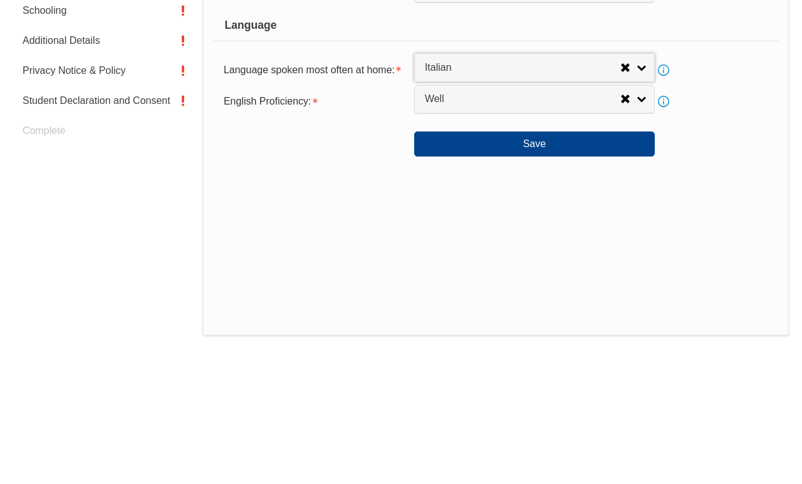
click at [358, 210] on div "Citizenship City of Birth: Piombino Country of Birth: Adelie Land (France) Afgh…" at bounding box center [495, 201] width 587 height 521
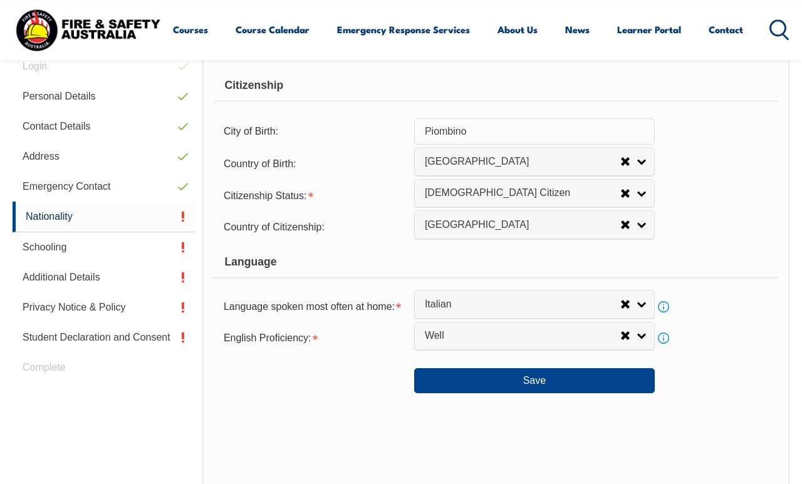
scroll to position [355, 0]
click at [515, 394] on button "Save" at bounding box center [534, 381] width 241 height 25
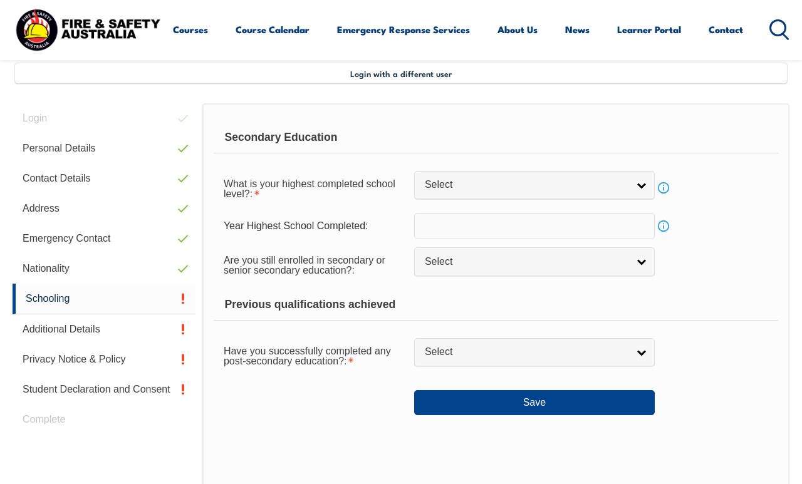
scroll to position [304, 0]
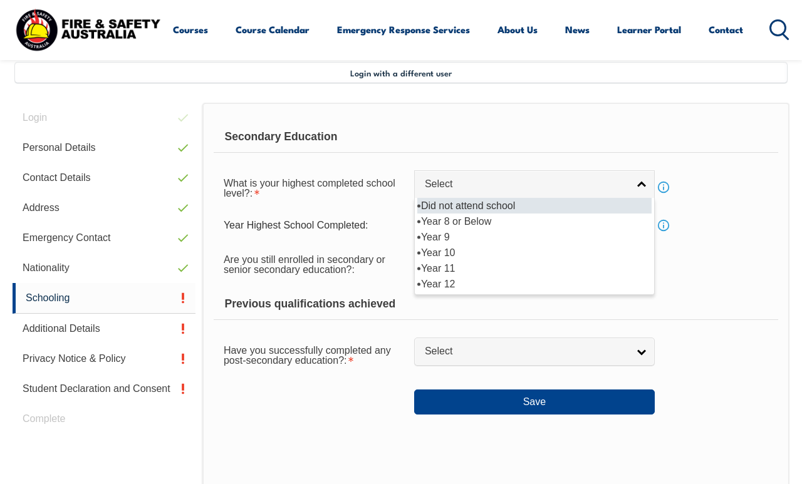
click at [341, 471] on div "Secondary Education What is your highest completed school level?: Did not atten…" at bounding box center [495, 348] width 587 height 491
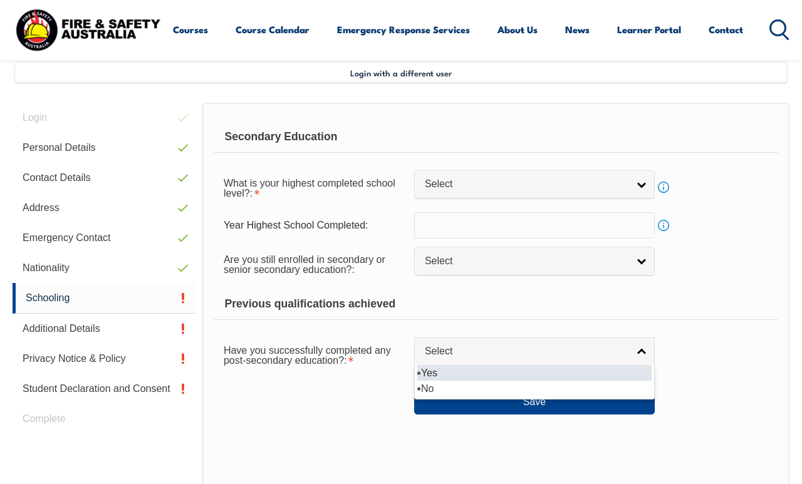
select select "true"
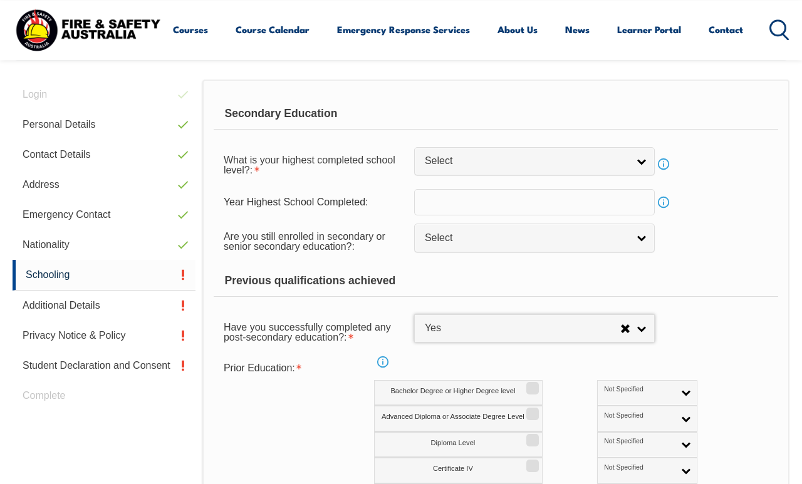
scroll to position [327, 0]
click at [661, 207] on link "Info" at bounding box center [664, 203] width 18 height 18
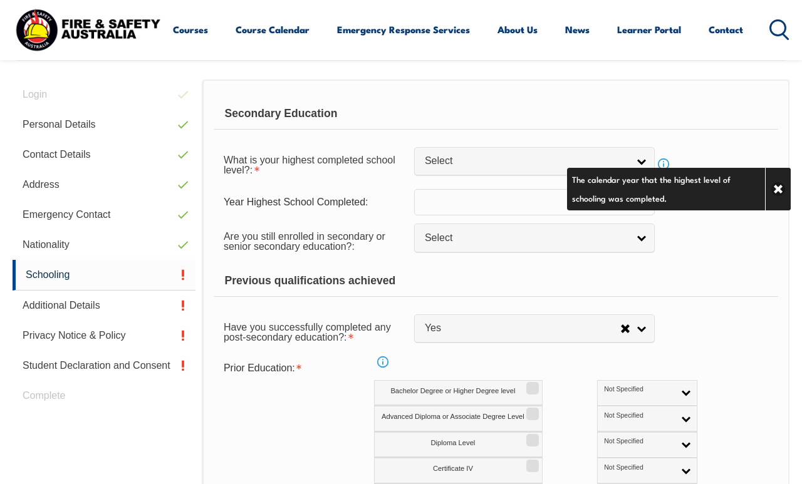
click at [733, 281] on div "Previous qualifications achieved" at bounding box center [496, 281] width 565 height 31
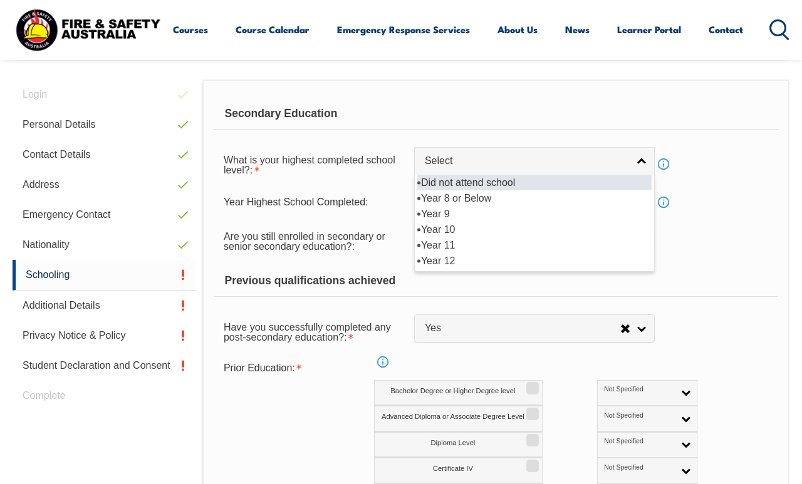
select select "10"
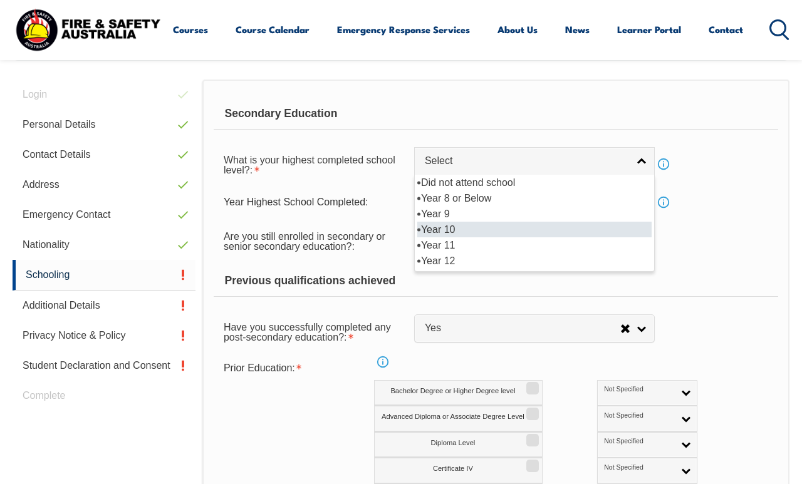
select select "10"
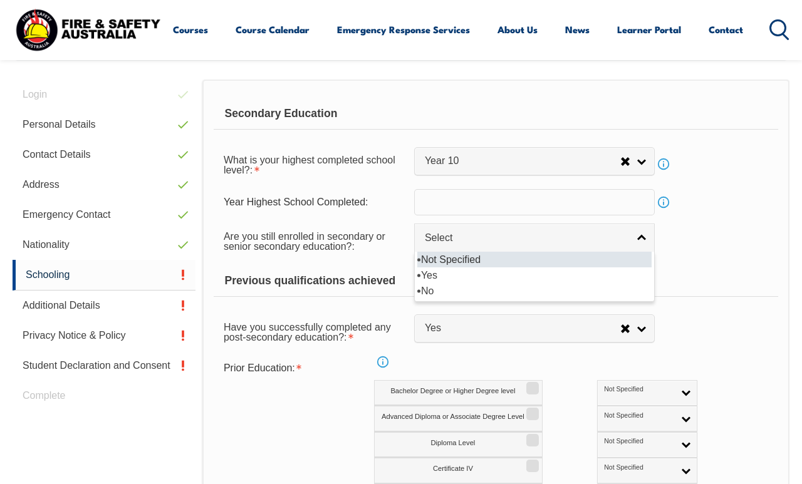
select select "false"
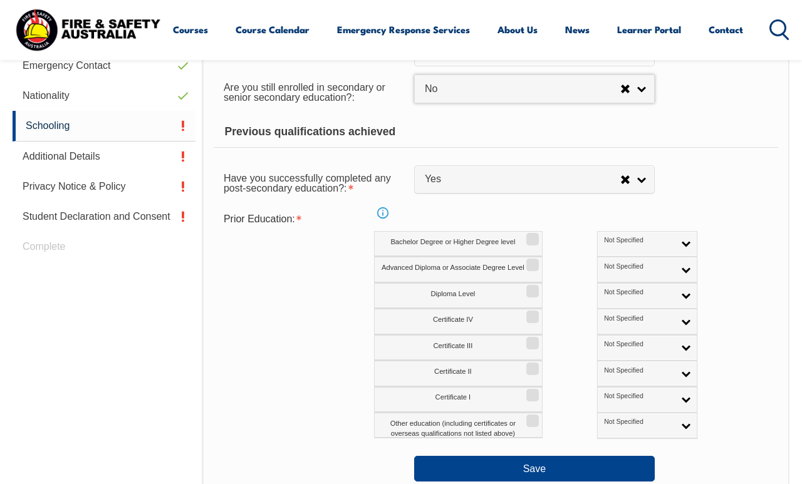
scroll to position [477, 0]
click at [531, 339] on input "Certificate III" at bounding box center [531, 338] width 8 height 1
checkbox input "true"
click at [384, 215] on link "Info" at bounding box center [383, 213] width 18 height 18
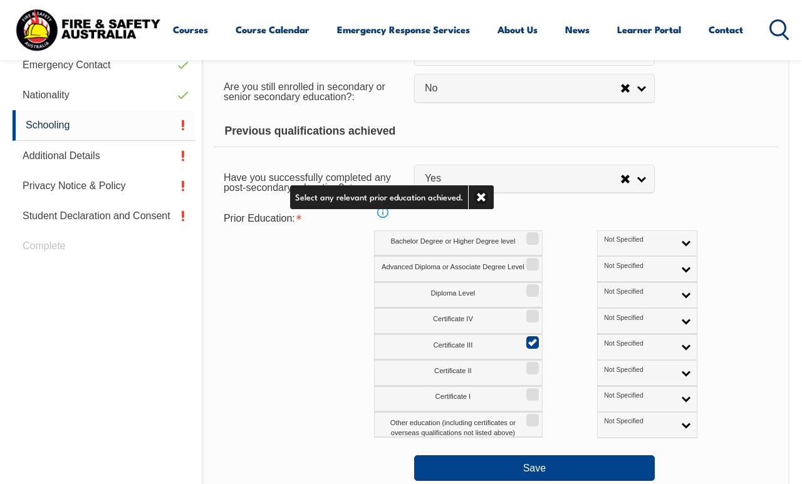
click at [300, 439] on div "Prior Education: Info Bachelor Degree or Higher Degree level Not Specified Aust…" at bounding box center [496, 323] width 565 height 232
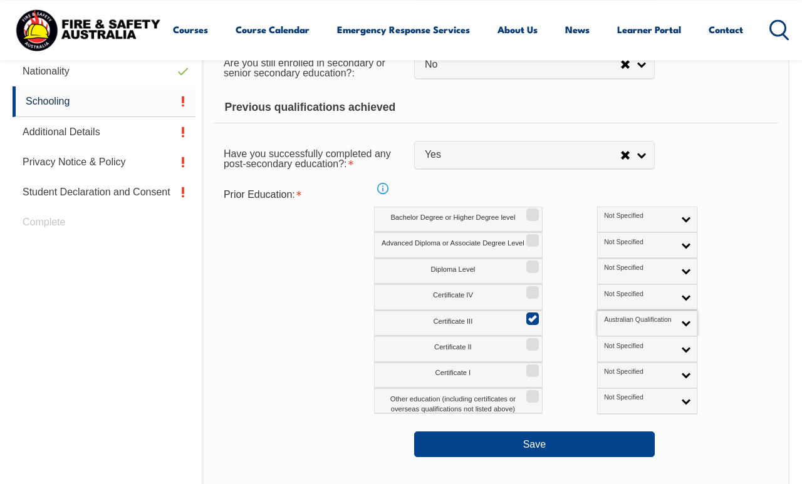
scroll to position [500, 0]
click at [554, 448] on button "Save" at bounding box center [534, 444] width 241 height 25
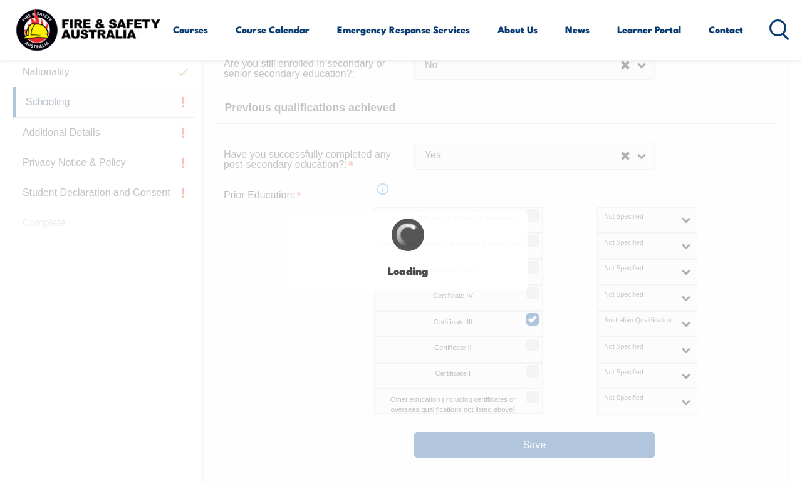
select select
select select "false"
select select "true"
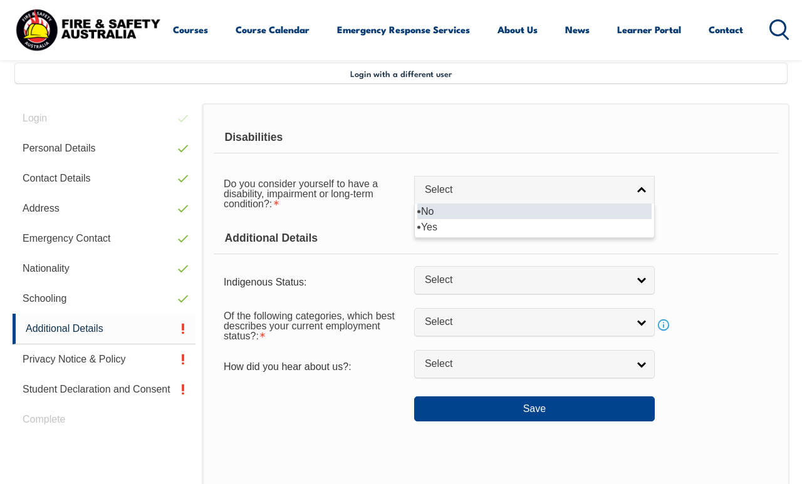
scroll to position [304, 0]
select select "false"
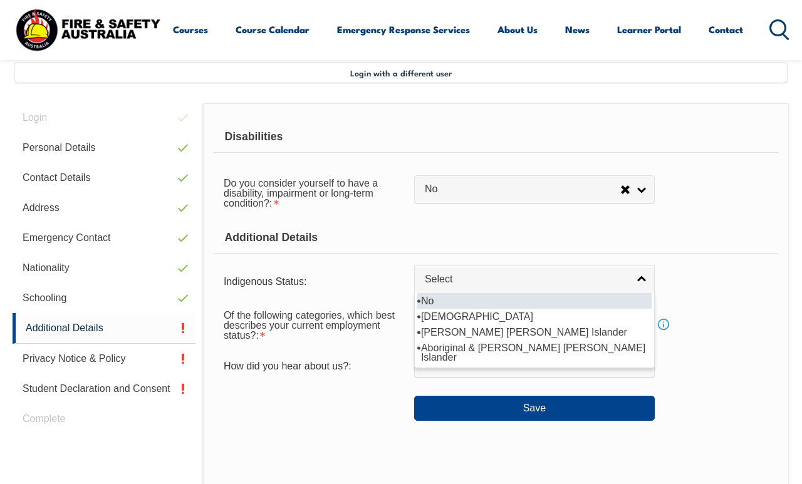
select select "4"
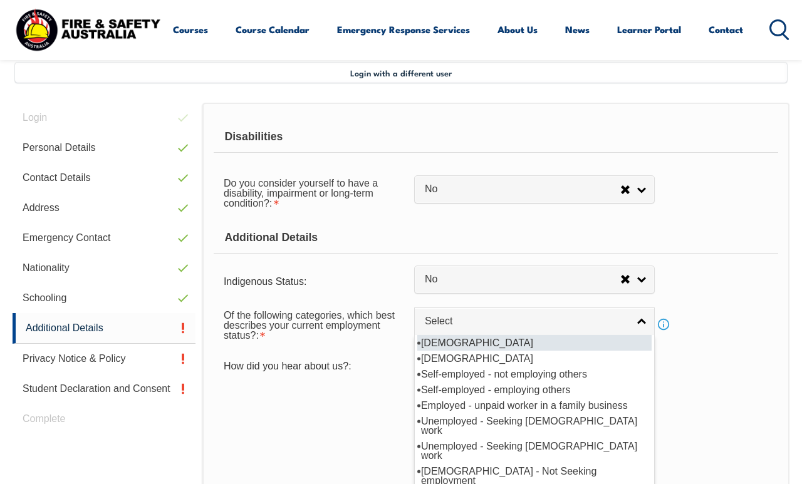
select select "1"
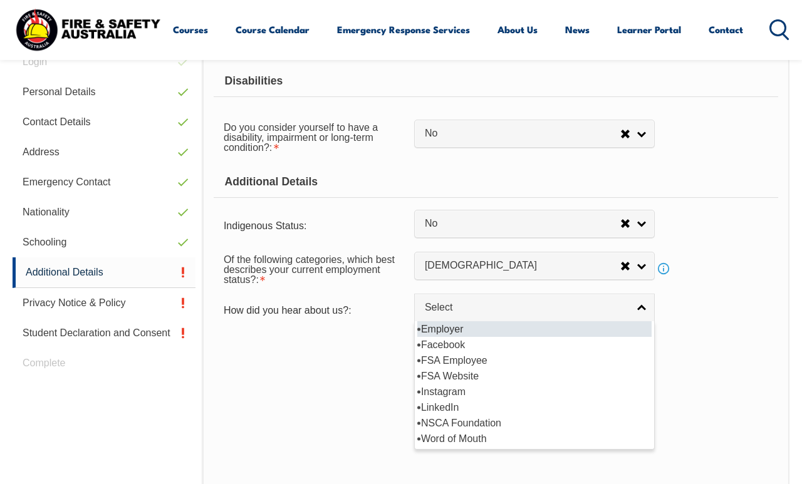
scroll to position [361, 0]
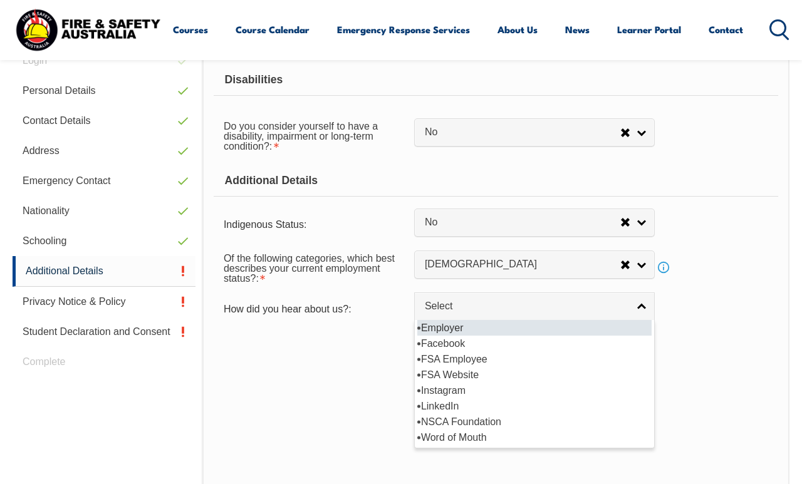
select select "8019"
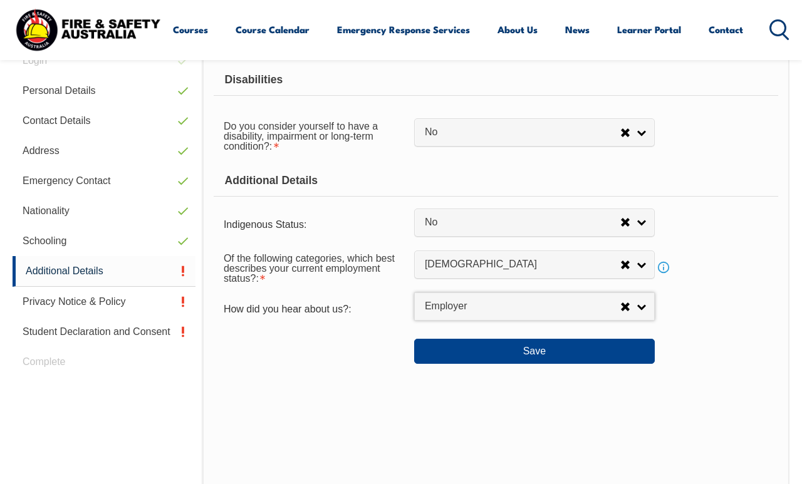
click at [551, 364] on button "Save" at bounding box center [534, 351] width 241 height 25
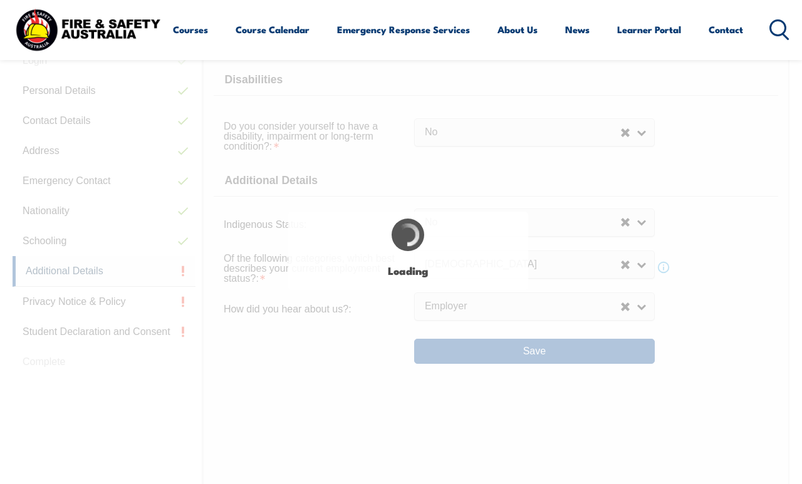
select select "false"
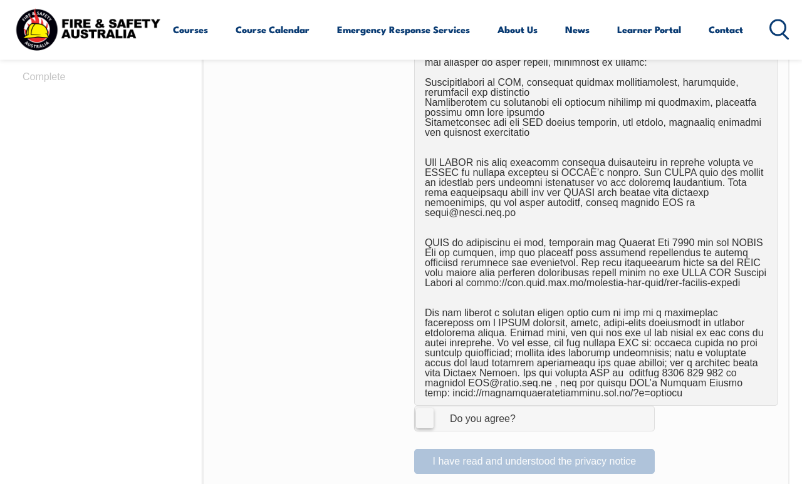
scroll to position [679, 0]
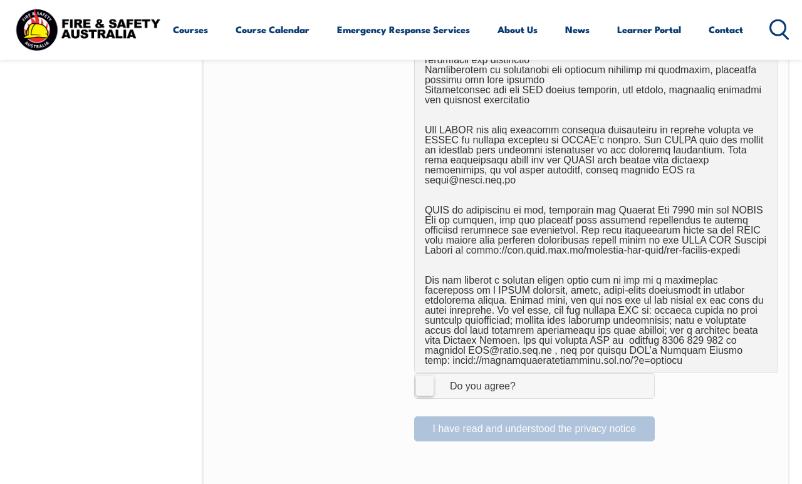
click at [429, 375] on label "I Agree Do you agree?" at bounding box center [534, 386] width 241 height 25
click at [526, 375] on input "I Agree Do you agree?" at bounding box center [536, 386] width 21 height 24
checkbox input "true"
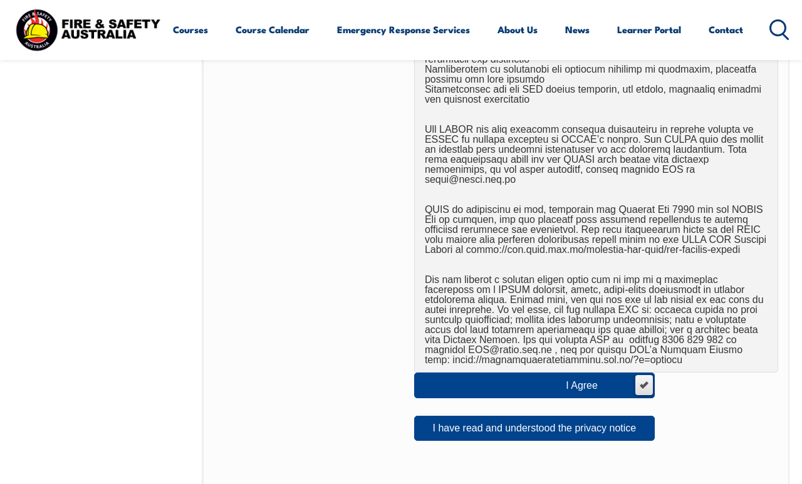
click at [525, 417] on button "I have read and understood the privacy notice" at bounding box center [534, 428] width 241 height 25
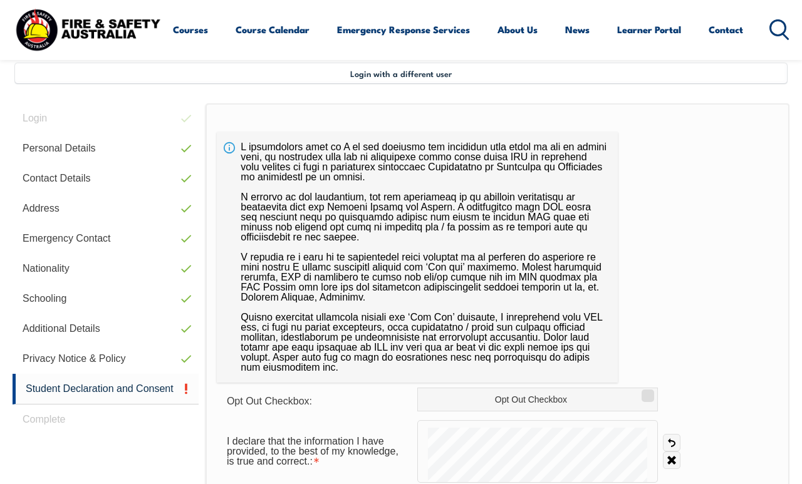
scroll to position [304, 0]
click at [642, 404] on label "Opt Out Checkbox" at bounding box center [537, 399] width 241 height 24
click at [642, 392] on input "Opt Out Checkbox" at bounding box center [646, 390] width 8 height 1
checkbox input "true"
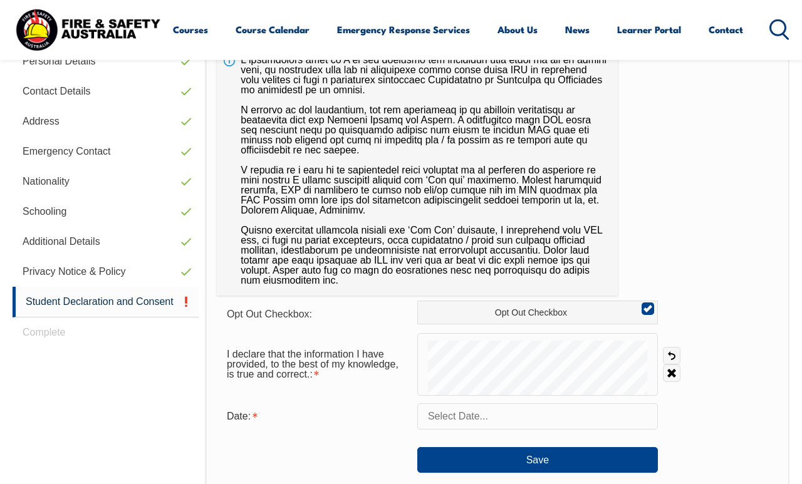
scroll to position [392, 0]
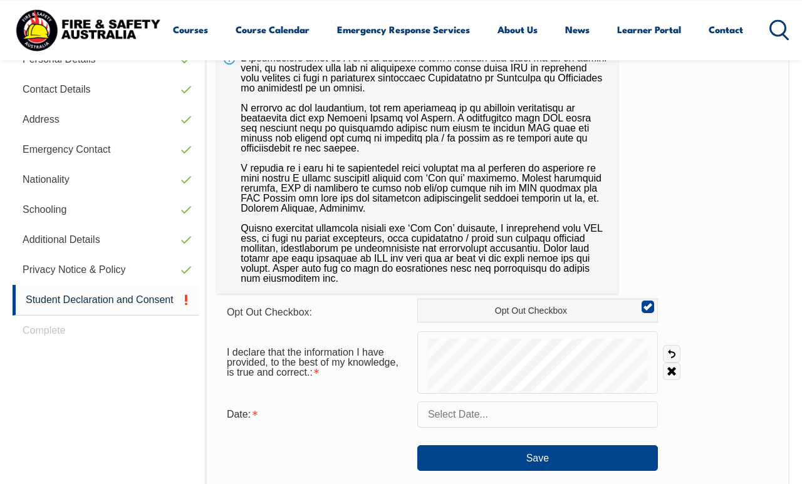
click at [671, 355] on link "Undo" at bounding box center [672, 354] width 18 height 18
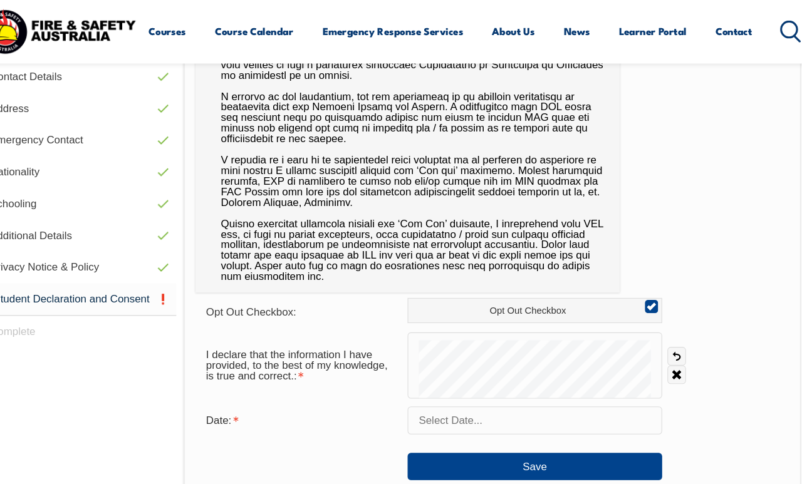
scroll to position [414, 0]
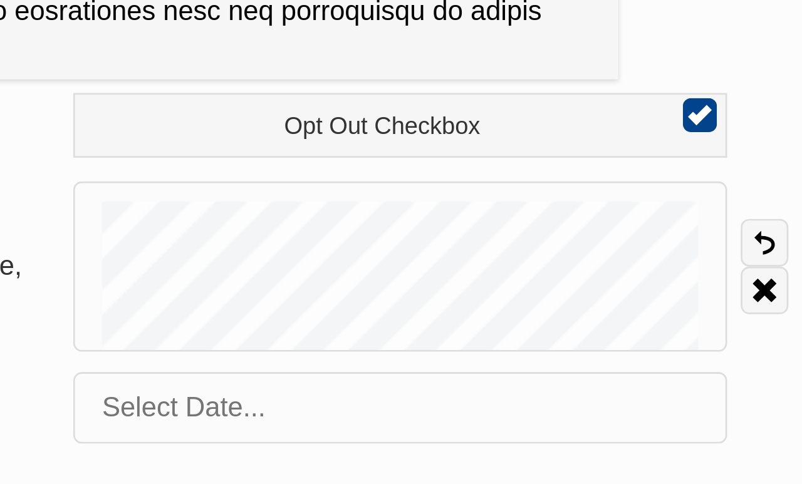
click at [663, 342] on link "Clear" at bounding box center [672, 351] width 18 height 18
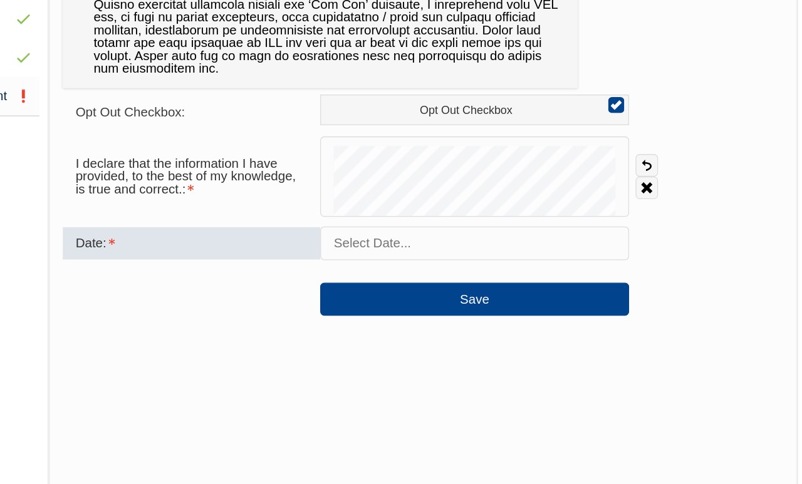
click at [417, 249] on input "text" at bounding box center [537, 262] width 241 height 26
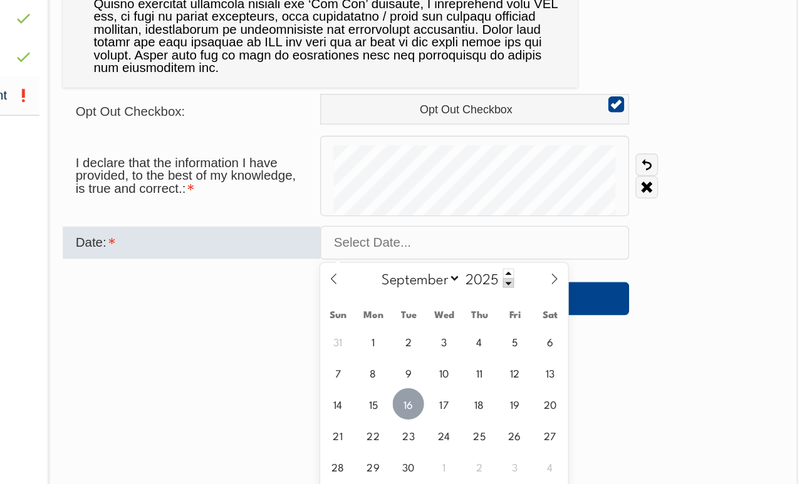
click at [474, 375] on span "16" at bounding box center [486, 387] width 24 height 24
type input "September 16, 2025"
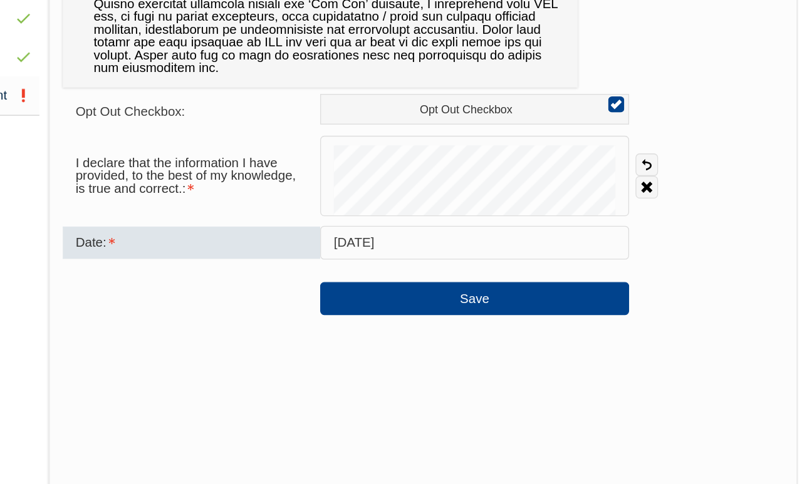
click at [417, 293] on button "Save" at bounding box center [537, 305] width 241 height 25
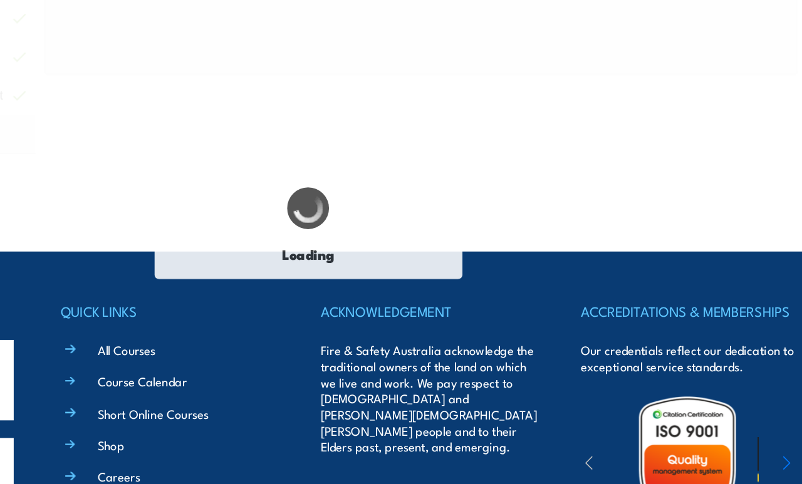
scroll to position [545, 0]
